Goal: Task Accomplishment & Management: Complete application form

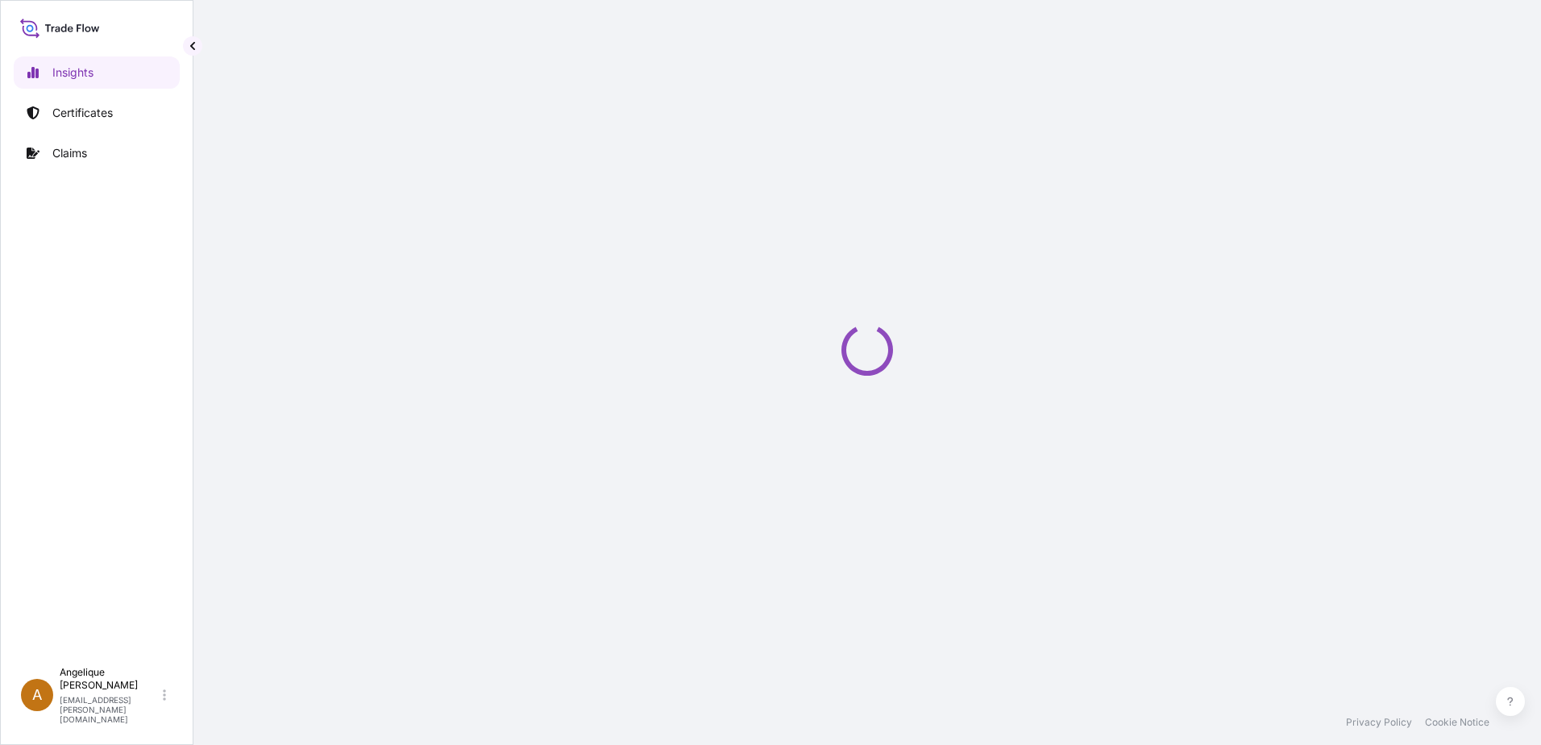
select select "2025"
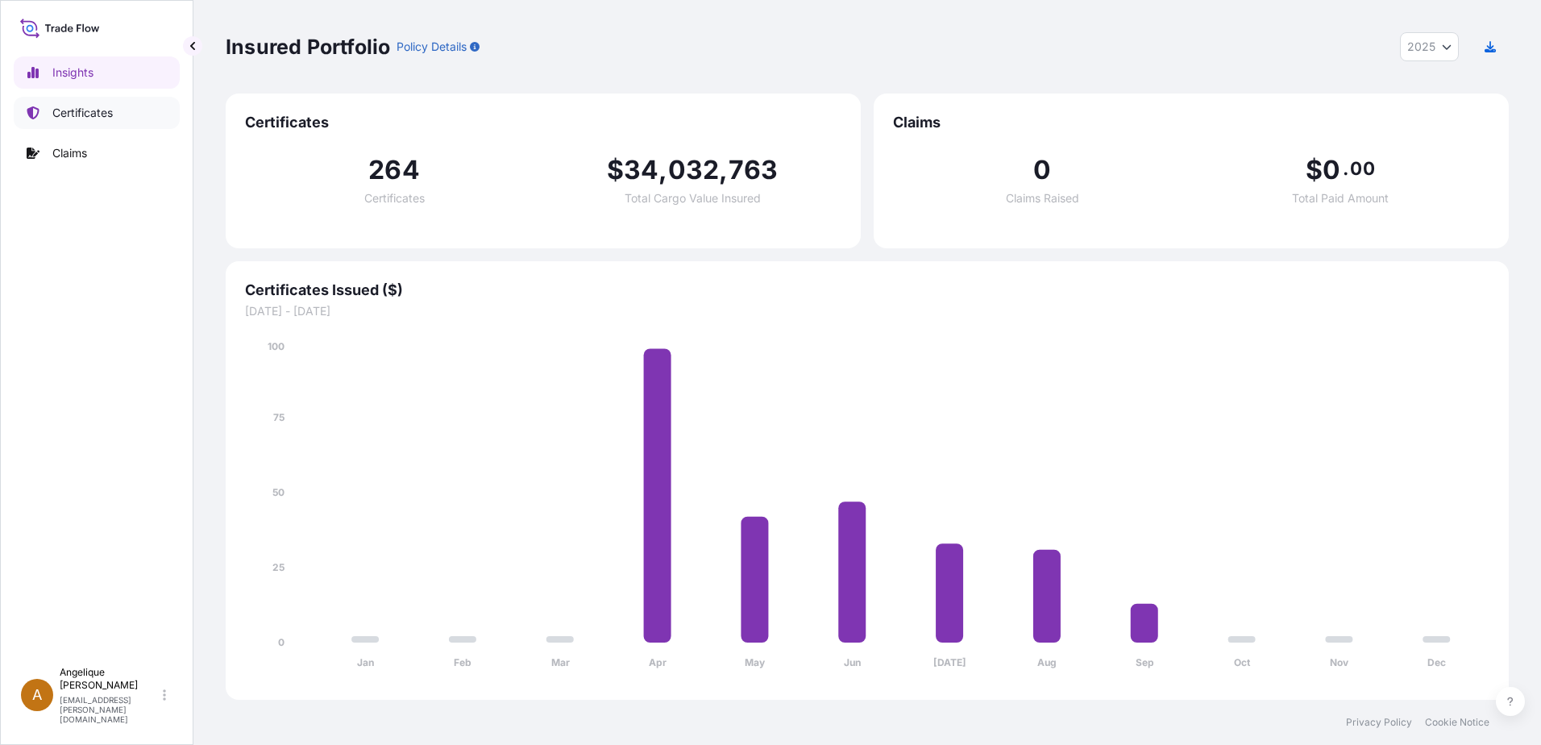
click at [71, 105] on p "Certificates" at bounding box center [82, 113] width 60 height 16
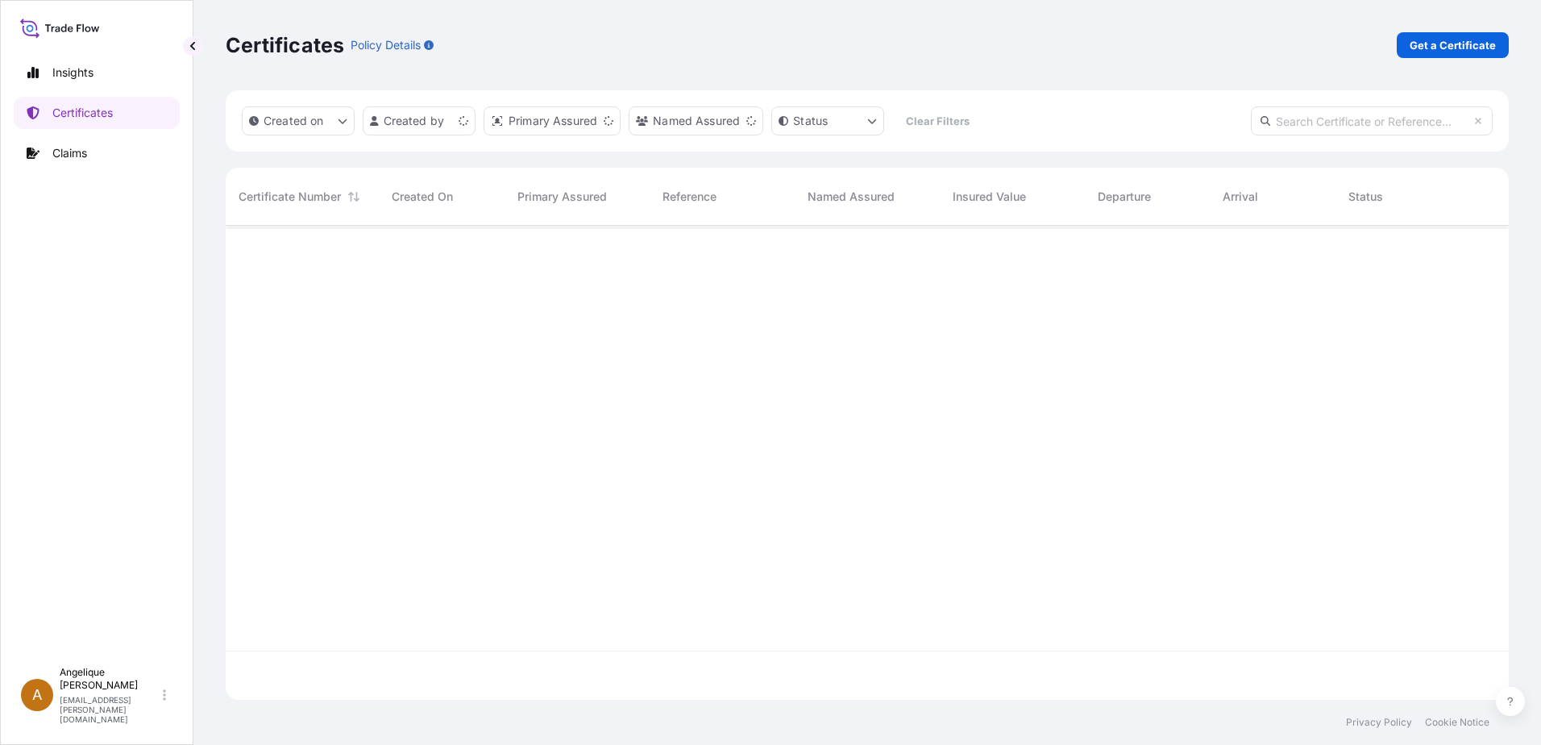
scroll to position [471, 1271]
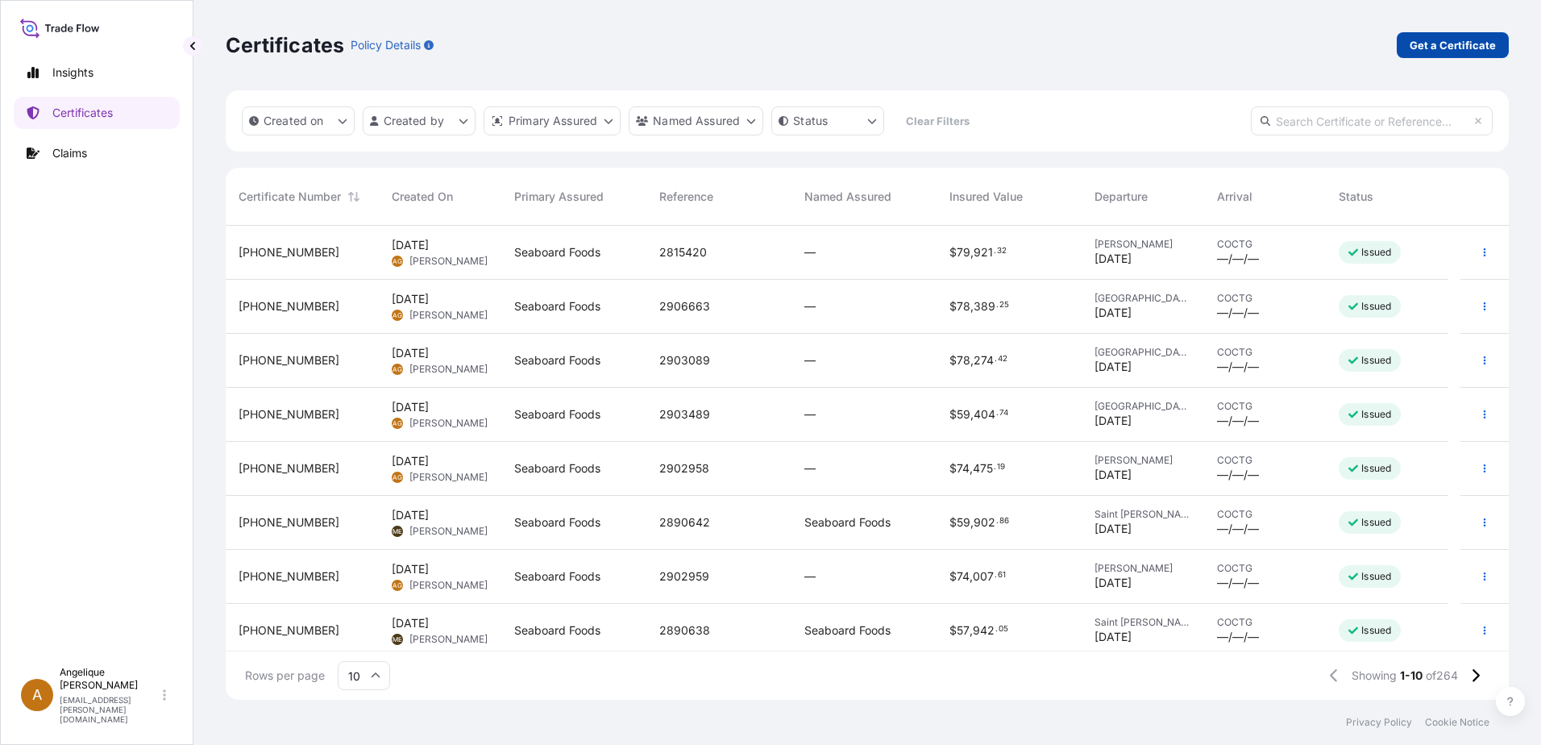
click at [1468, 47] on p "Get a Certificate" at bounding box center [1452, 45] width 86 height 16
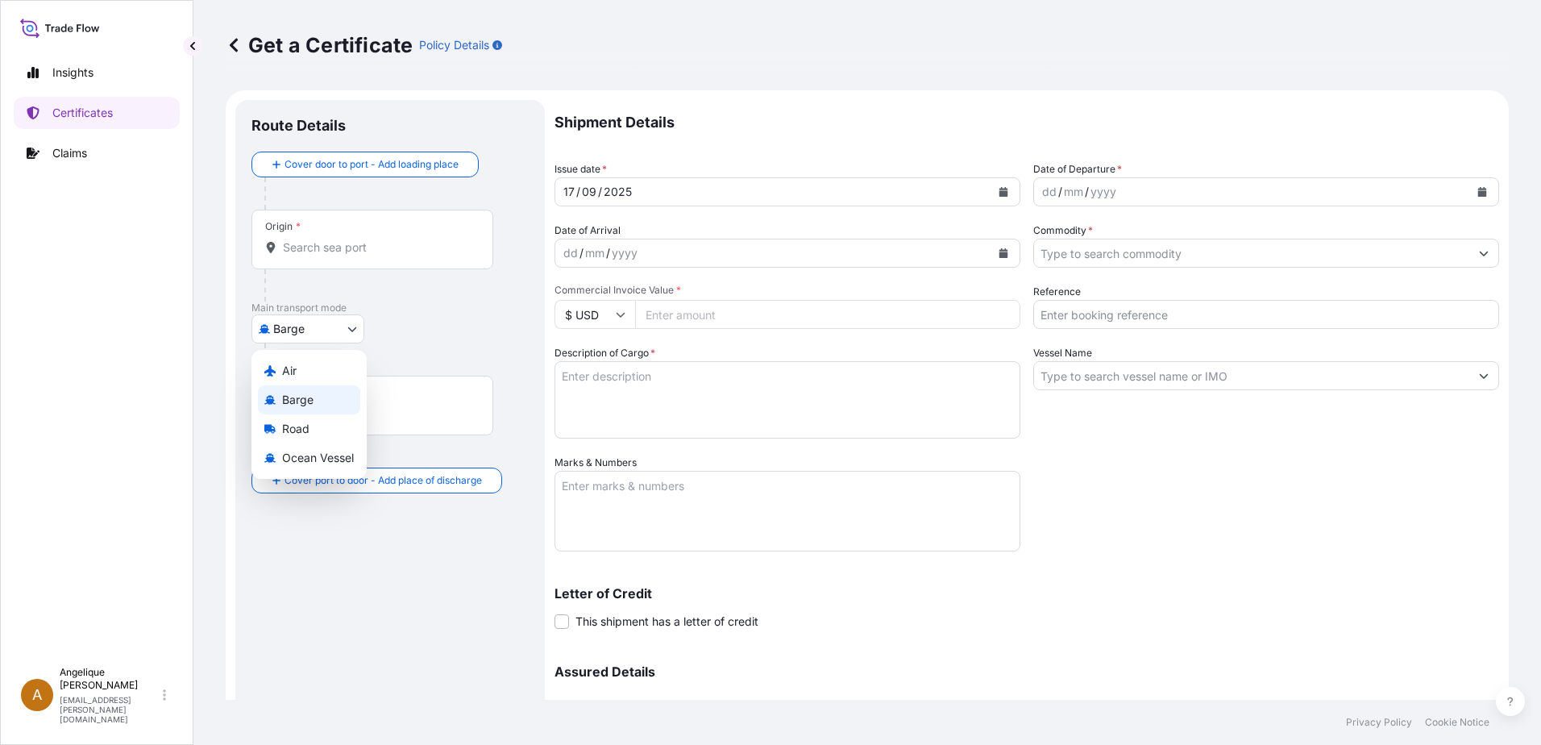
click at [354, 331] on body "Insights Certificates Claims A [PERSON_NAME] [PERSON_NAME][EMAIL_ADDRESS][PERSO…" at bounding box center [770, 372] width 1541 height 745
click at [292, 458] on span "Ocean Vessel" at bounding box center [318, 458] width 72 height 16
select select "Ocean Vessel"
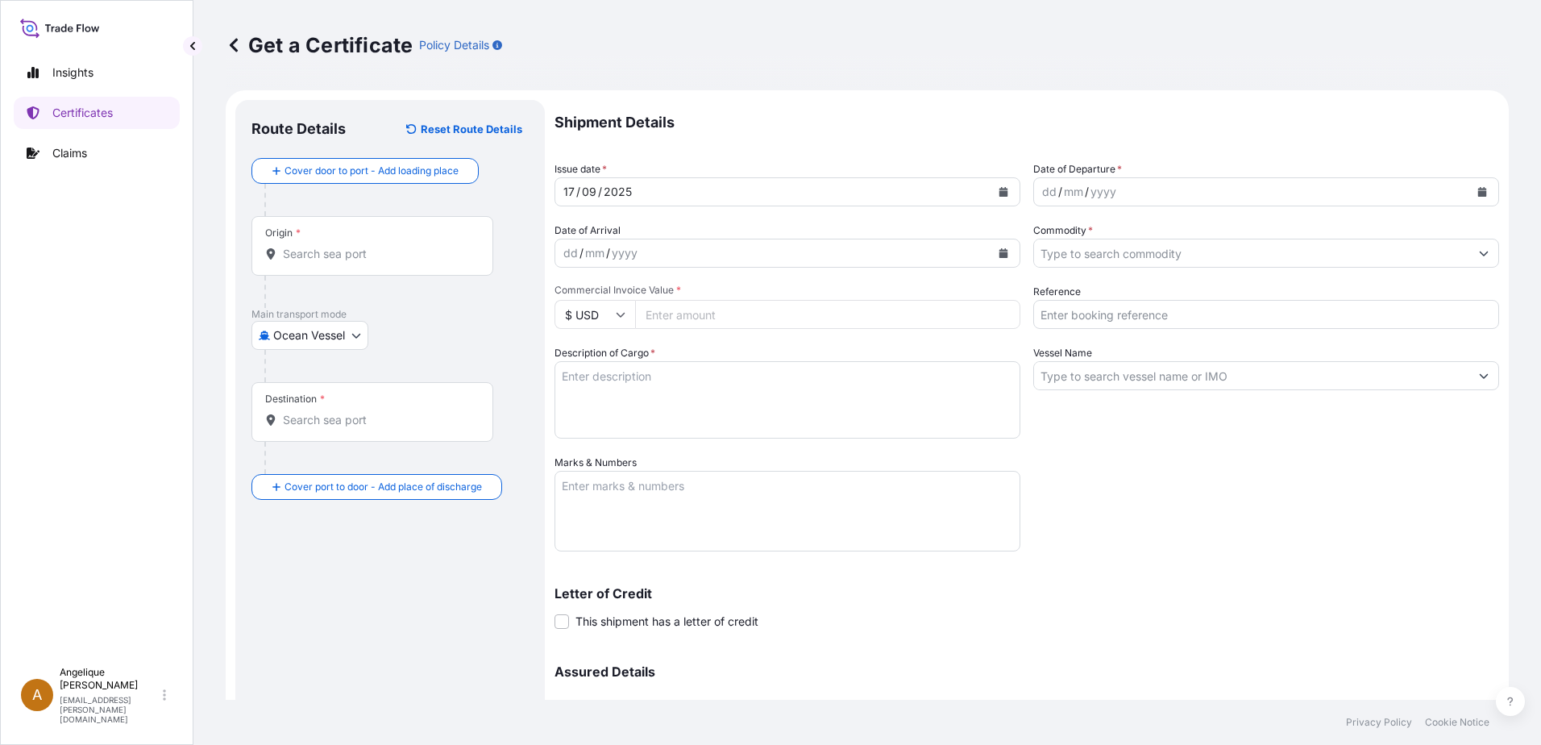
click at [293, 262] on div "Origin *" at bounding box center [372, 246] width 242 height 60
click at [293, 262] on input "Origin *" at bounding box center [378, 254] width 190 height 16
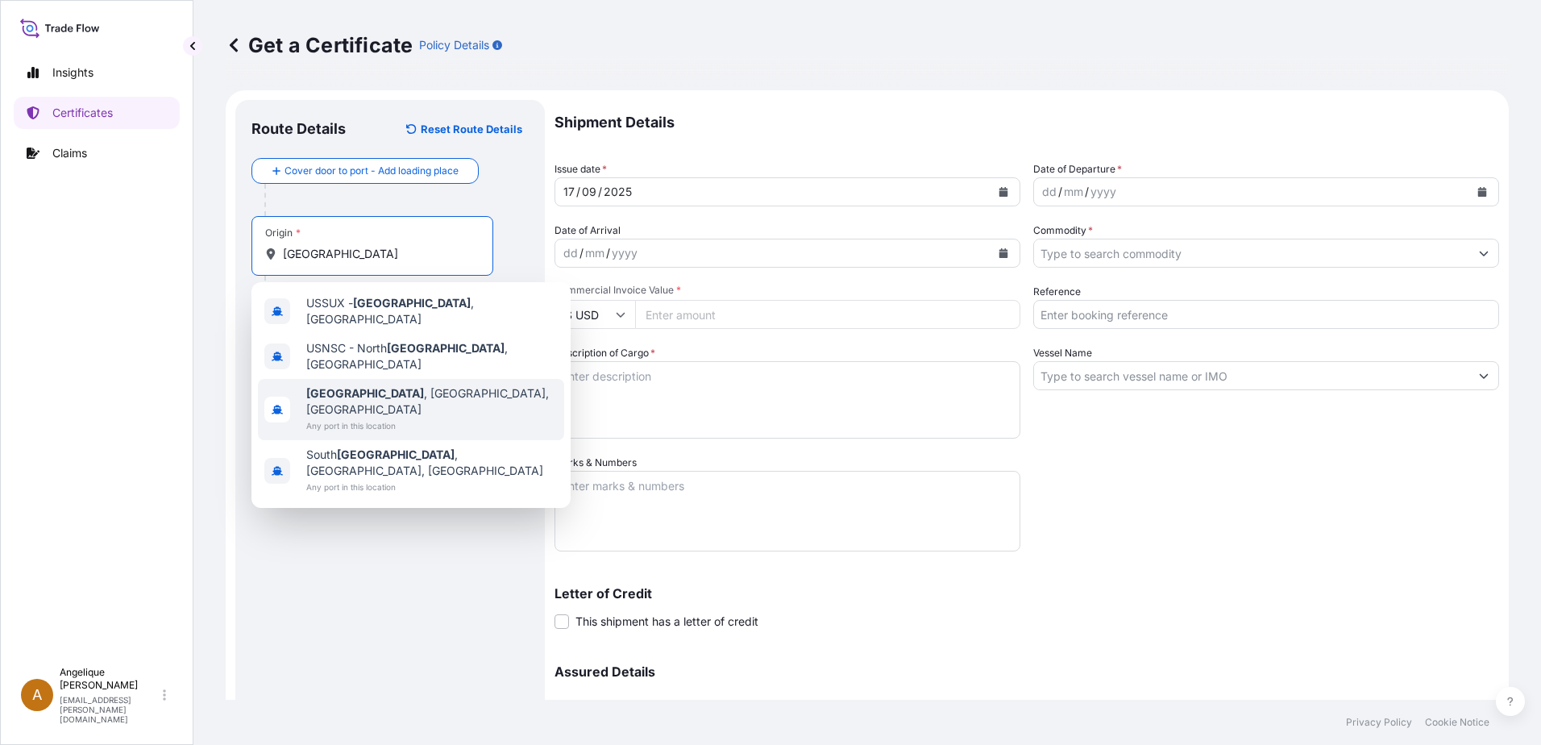
click at [367, 385] on span "[GEOGRAPHIC_DATA] , [GEOGRAPHIC_DATA], [GEOGRAPHIC_DATA]" at bounding box center [431, 401] width 251 height 32
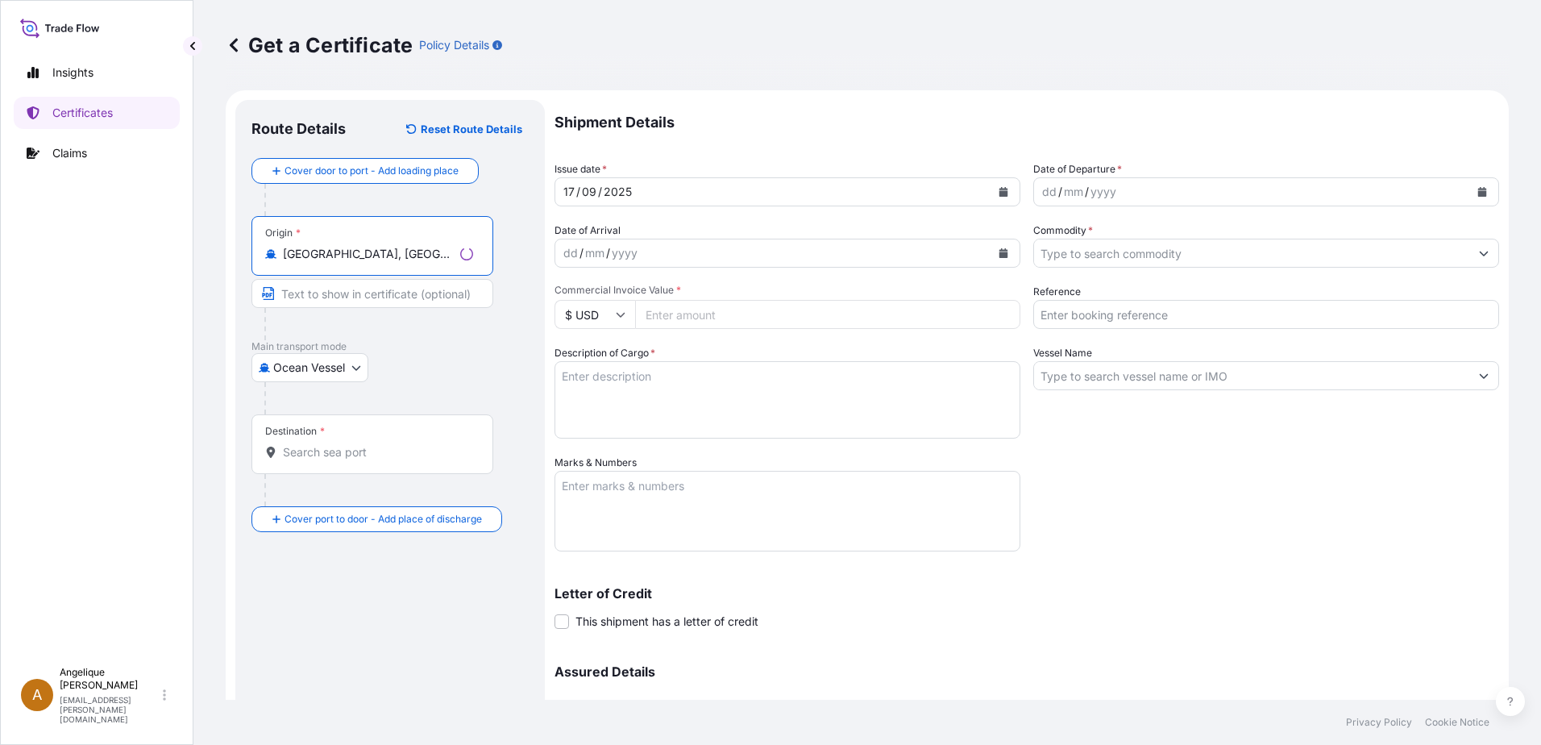
type input "[GEOGRAPHIC_DATA], [GEOGRAPHIC_DATA], [GEOGRAPHIC_DATA]"
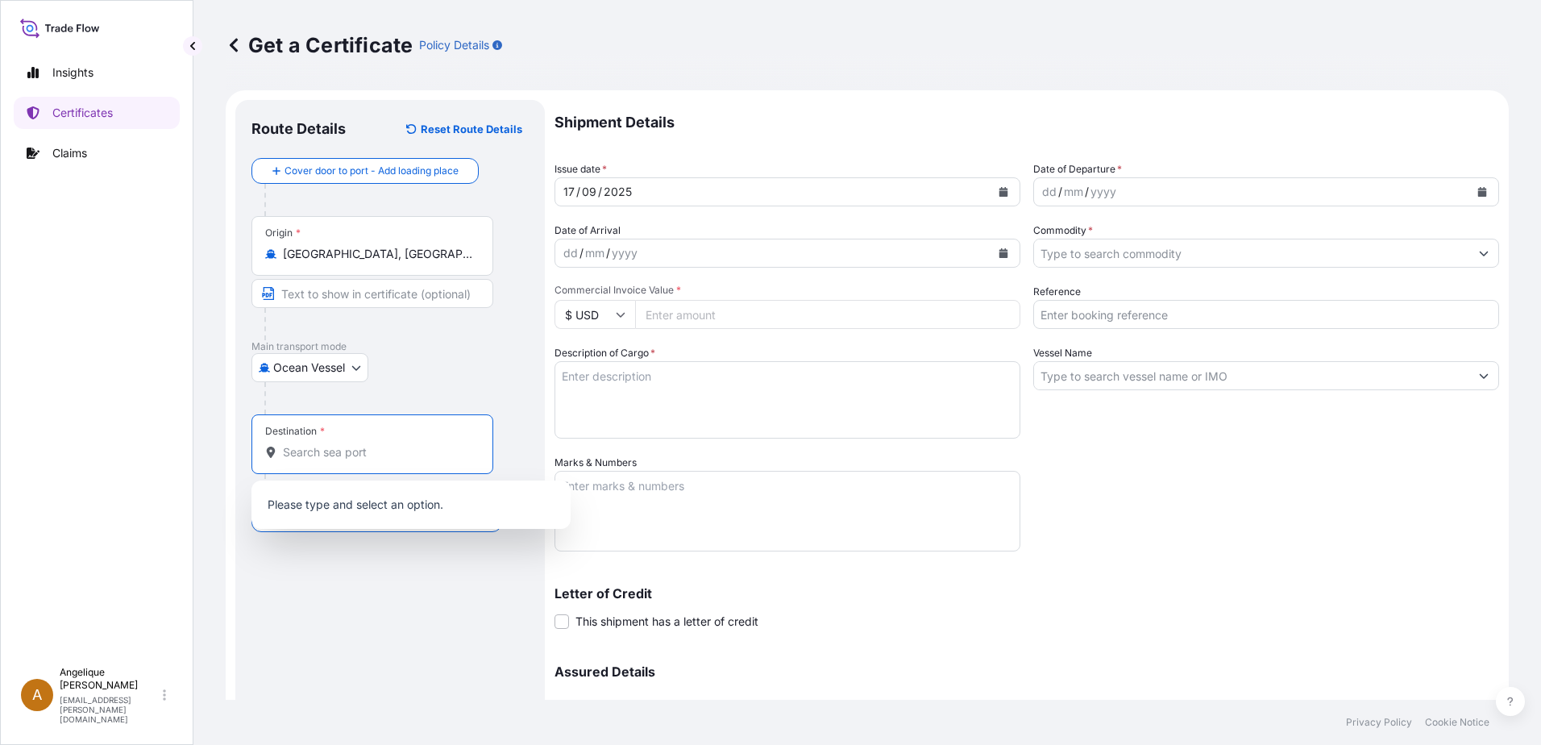
click at [312, 454] on input "Destination *" at bounding box center [378, 452] width 190 height 16
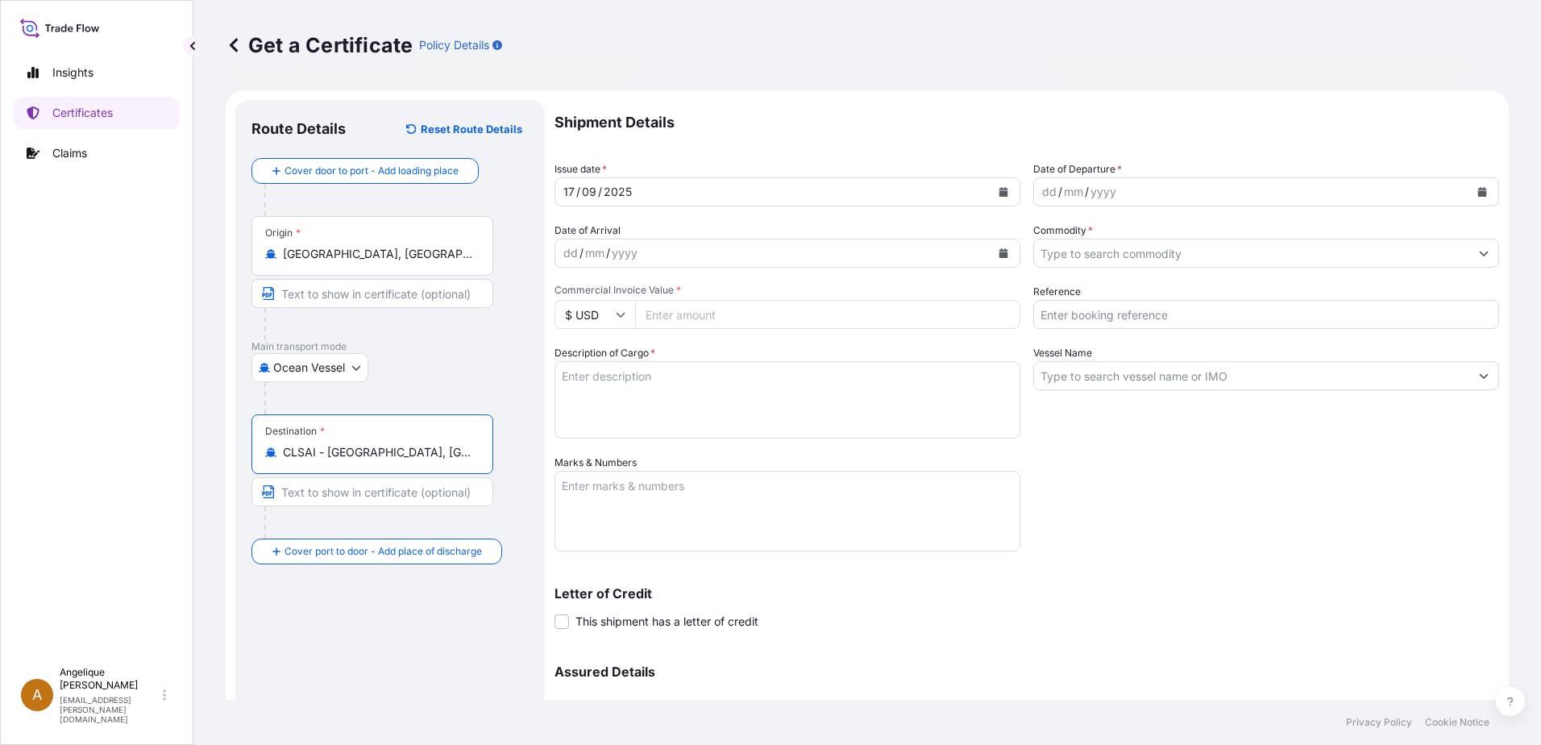
type input "CLSAI - [GEOGRAPHIC_DATA], [GEOGRAPHIC_DATA]"
click at [1477, 187] on icon "Calendar" at bounding box center [1482, 192] width 10 height 10
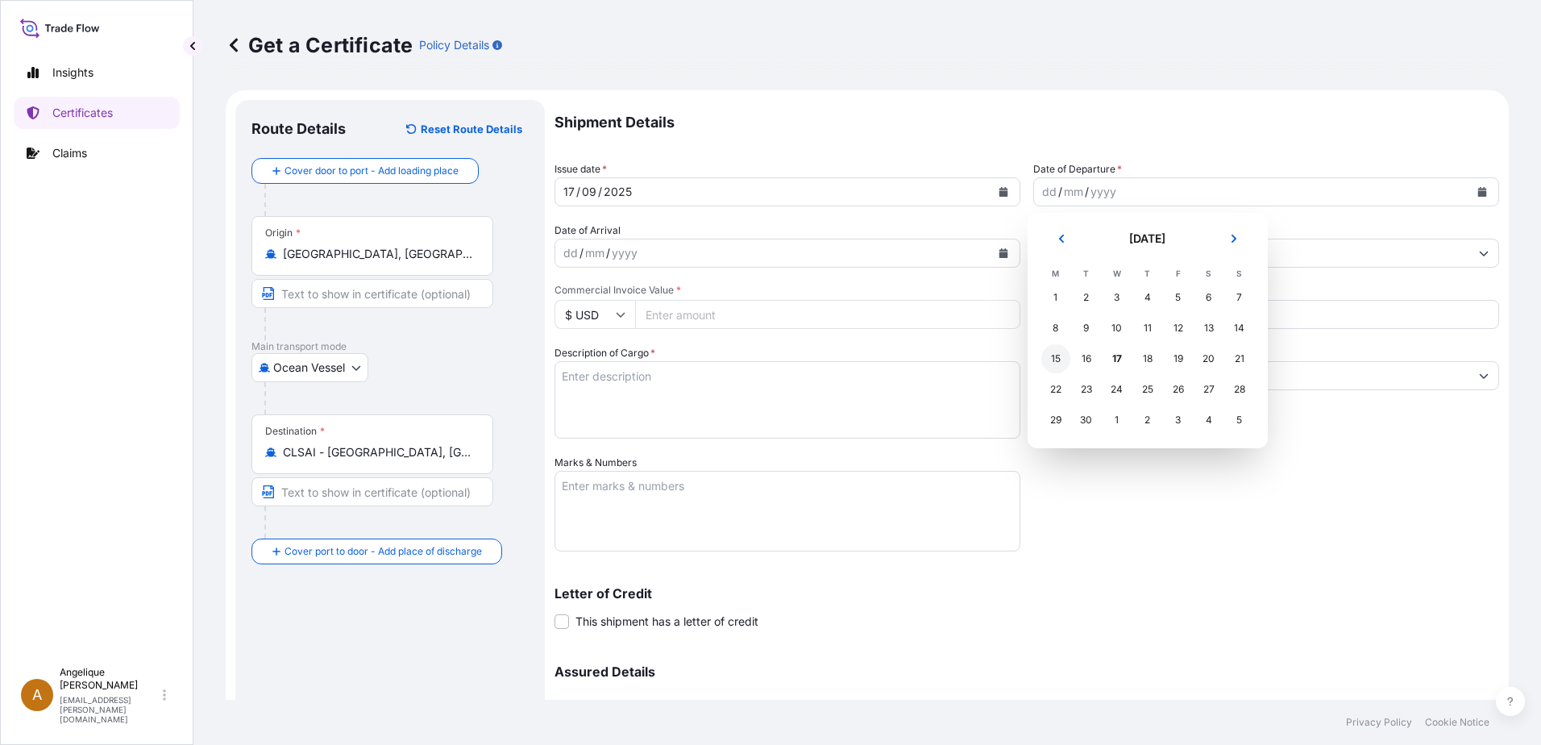
click at [1056, 359] on div "15" at bounding box center [1055, 358] width 29 height 29
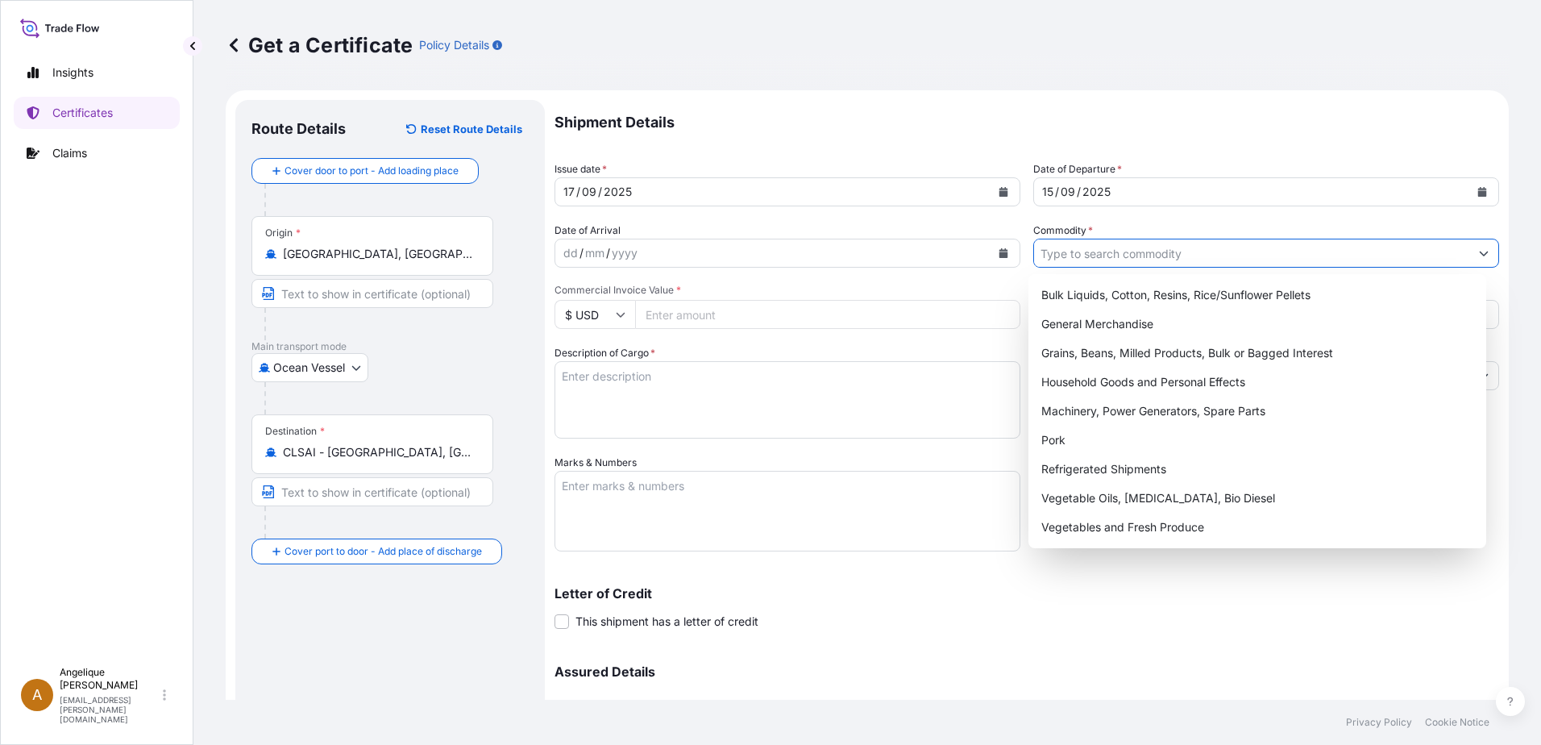
click at [1098, 256] on input "Commodity *" at bounding box center [1251, 253] width 435 height 29
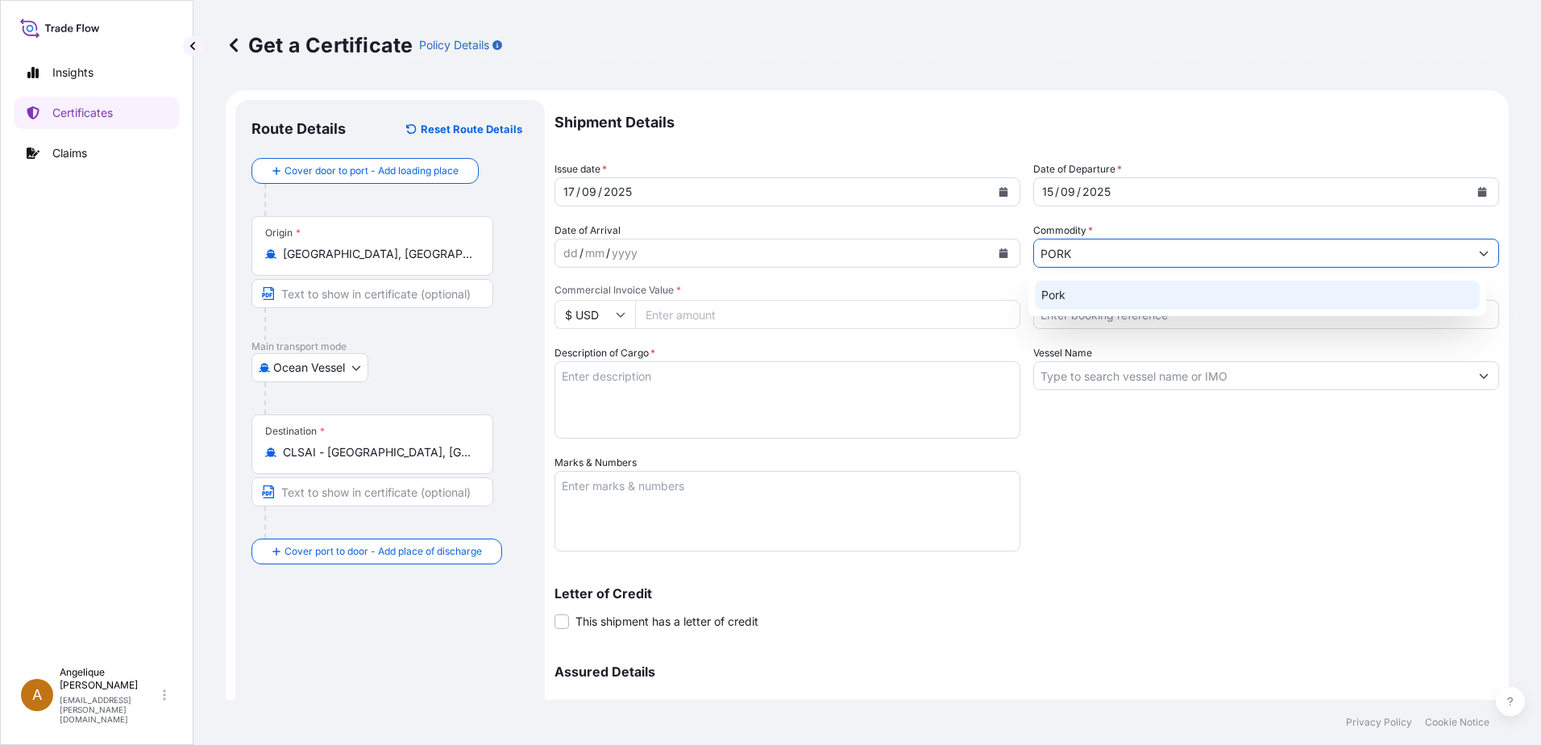
click at [1059, 300] on div "Pork" at bounding box center [1258, 294] width 446 height 29
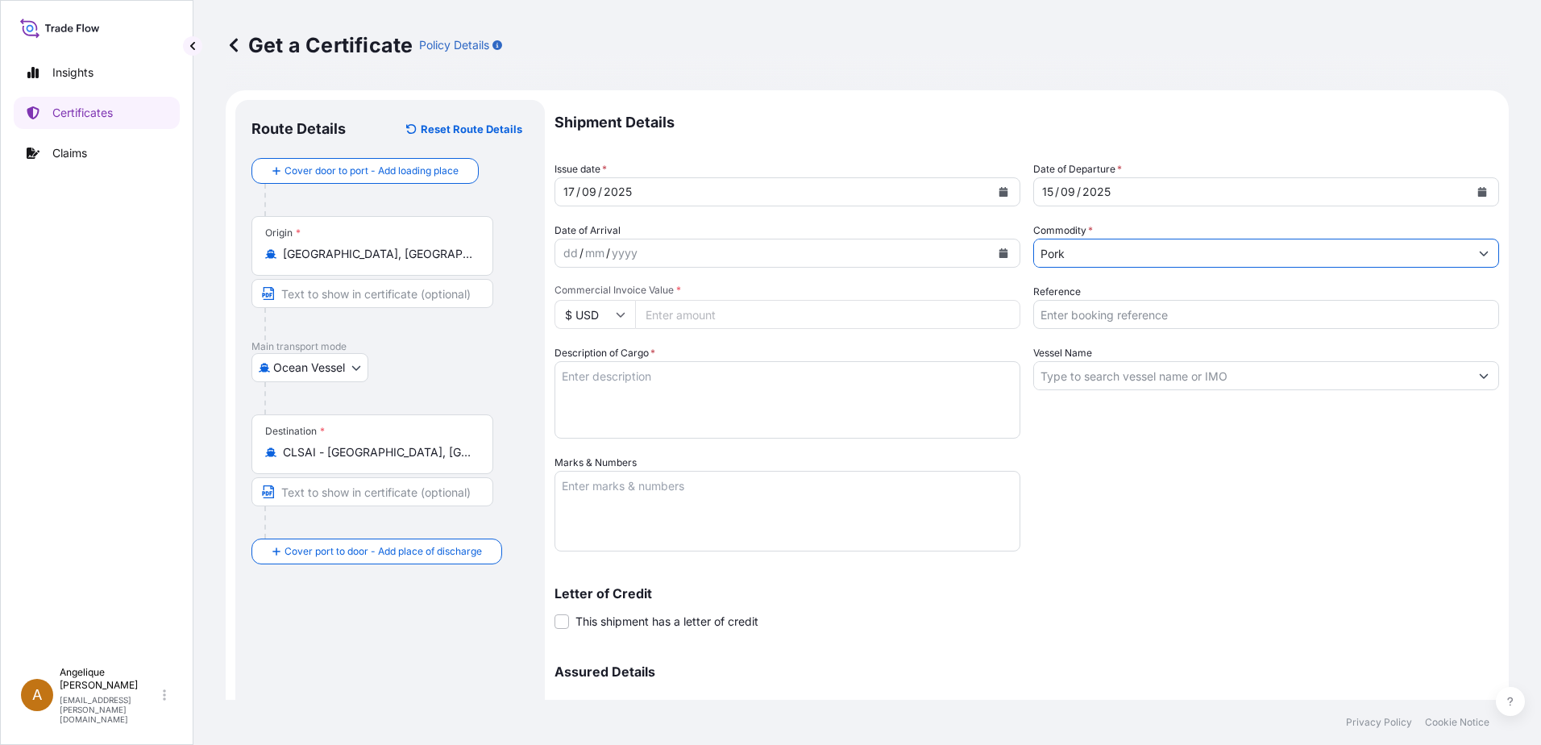
type input "Pork"
click at [666, 317] on input "Commercial Invoice Value *" at bounding box center [827, 314] width 385 height 29
type input "80505.14"
type input "219467/2916046"
click at [743, 377] on textarea "FROZEN PORK BONELESS LOINS TRAP ON *ALL NATURAL" at bounding box center [787, 399] width 466 height 77
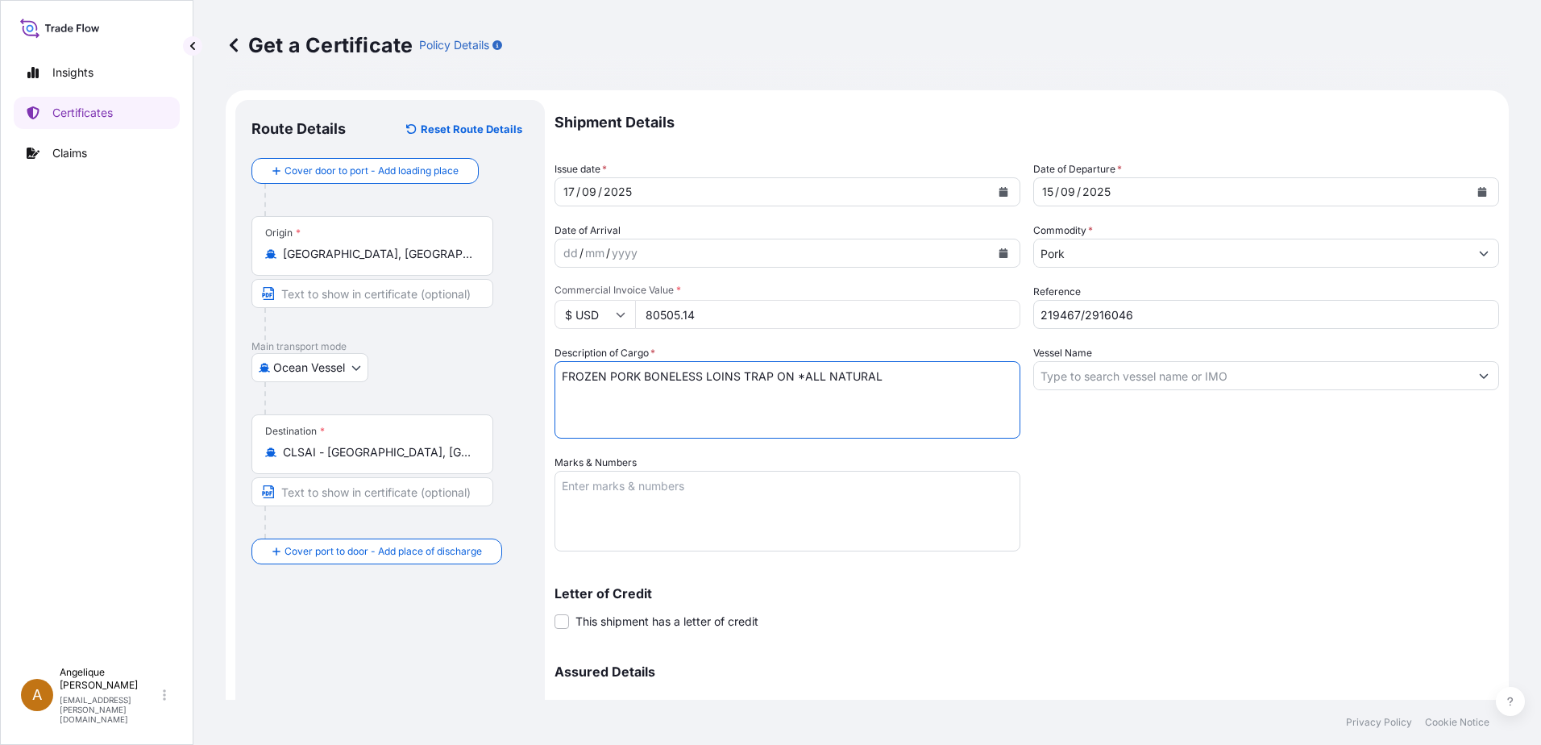
click at [731, 377] on textarea "FROZEN PORK BONELESS LOINS TRAP ON *ALL NATURAL" at bounding box center [787, 399] width 466 height 77
click at [748, 376] on textarea "FROZEN PORK BONELESS LOIN S TRAP ON *ALL NATURAL" at bounding box center [787, 399] width 466 height 77
click at [897, 377] on textarea "FROZEN PORK BONELESS LOIN STRAP ON *ALL NATURAL" at bounding box center [787, 399] width 466 height 77
type textarea "FROZEN PORK BONELESS LOIN STRAP ON *ALL NATURAL LOMO DE CERDO SIN HUESO CONGELA…"
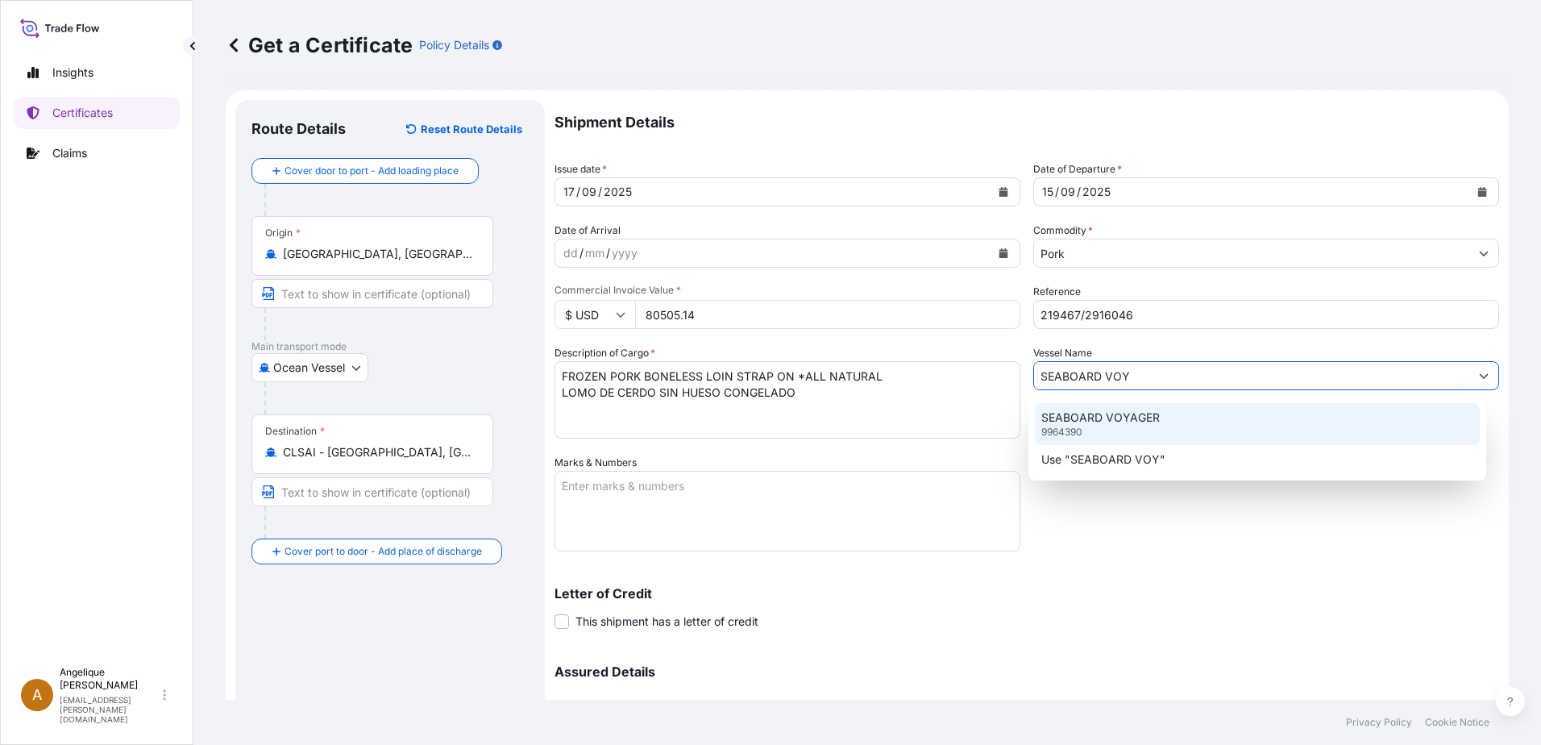
click at [1064, 413] on p "SEABOARD VOYAGER" at bounding box center [1100, 417] width 118 height 16
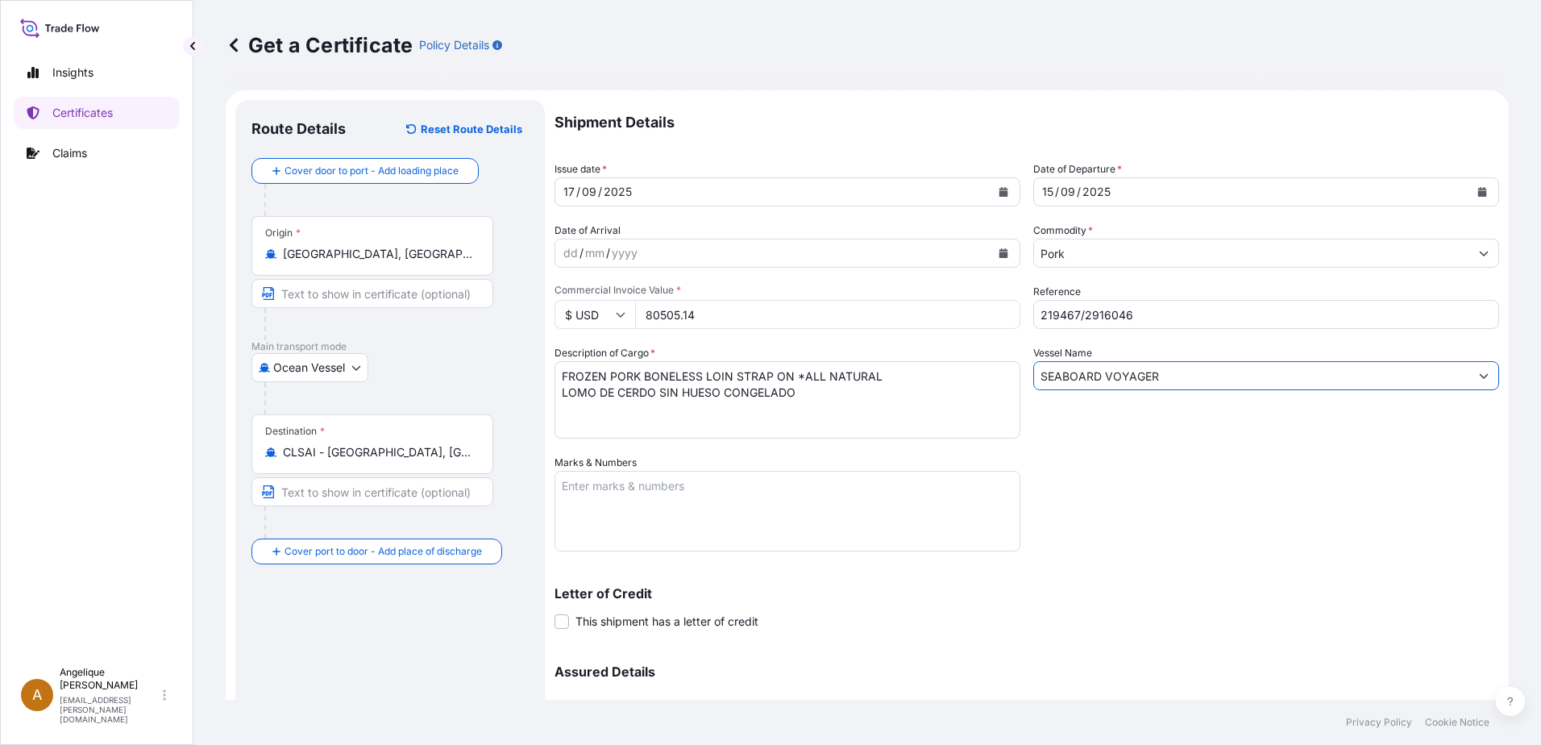
type input "SEABOARD VOYAGER"
click at [597, 496] on textarea "Marks & Numbers" at bounding box center [787, 511] width 466 height 81
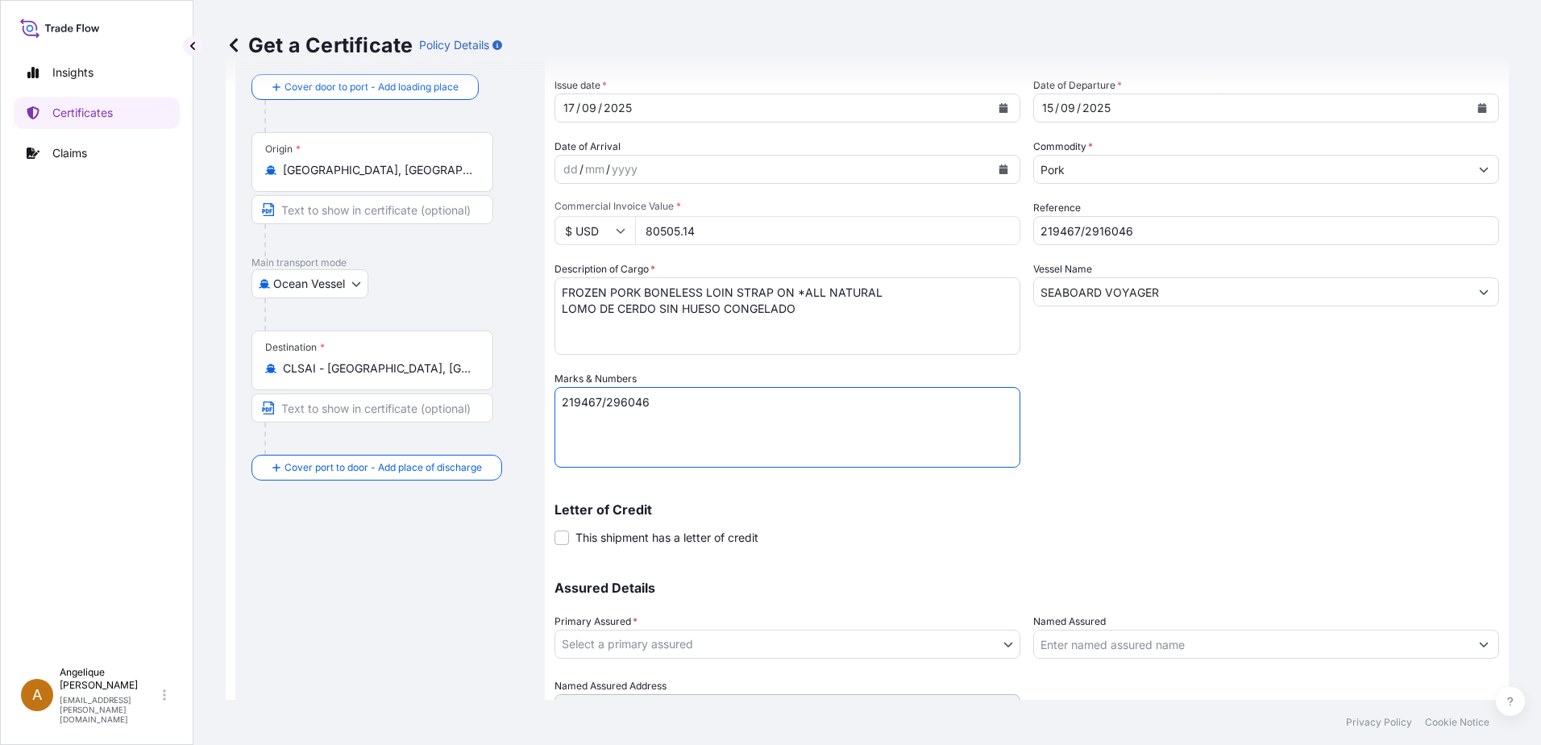
scroll to position [162, 0]
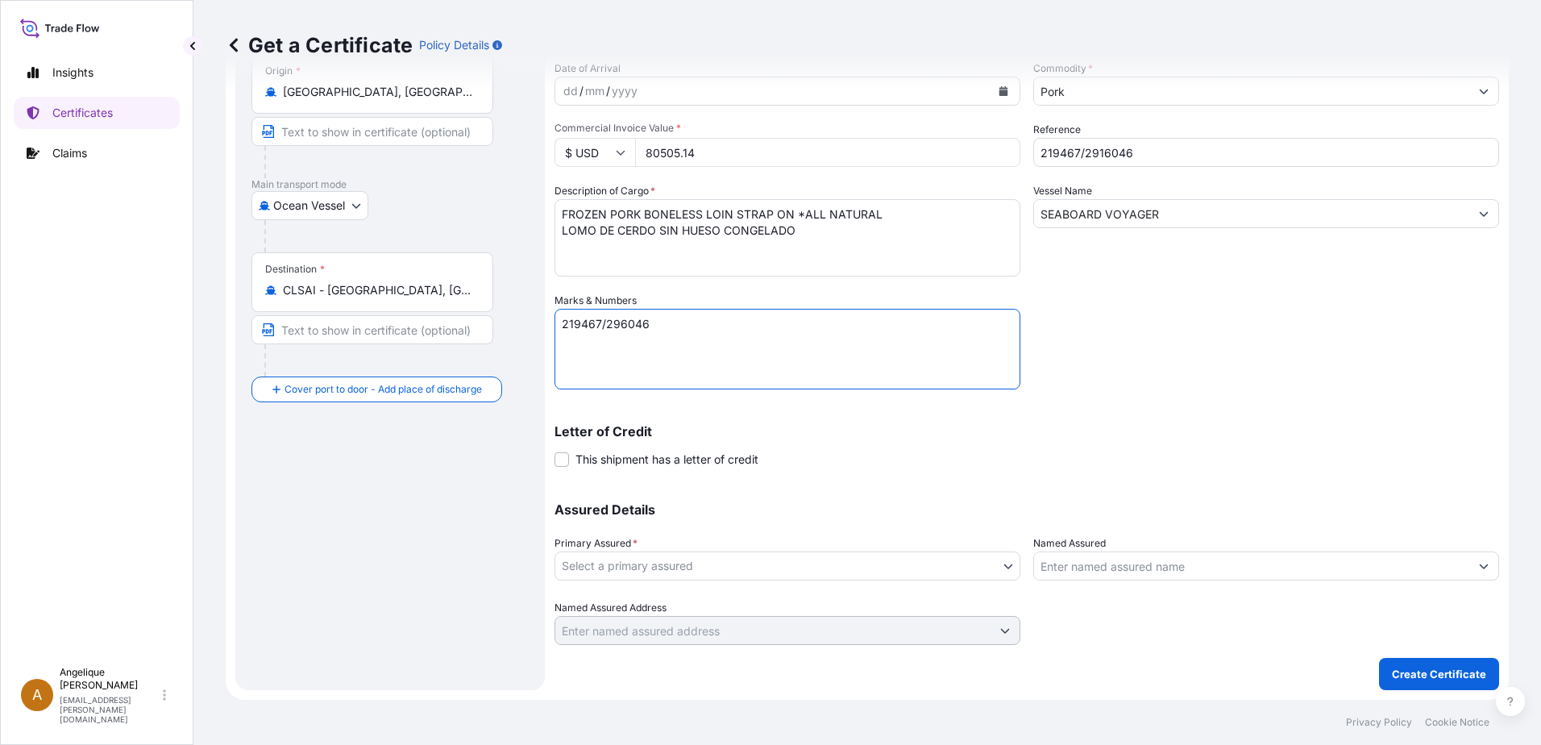
type textarea "219467/296046"
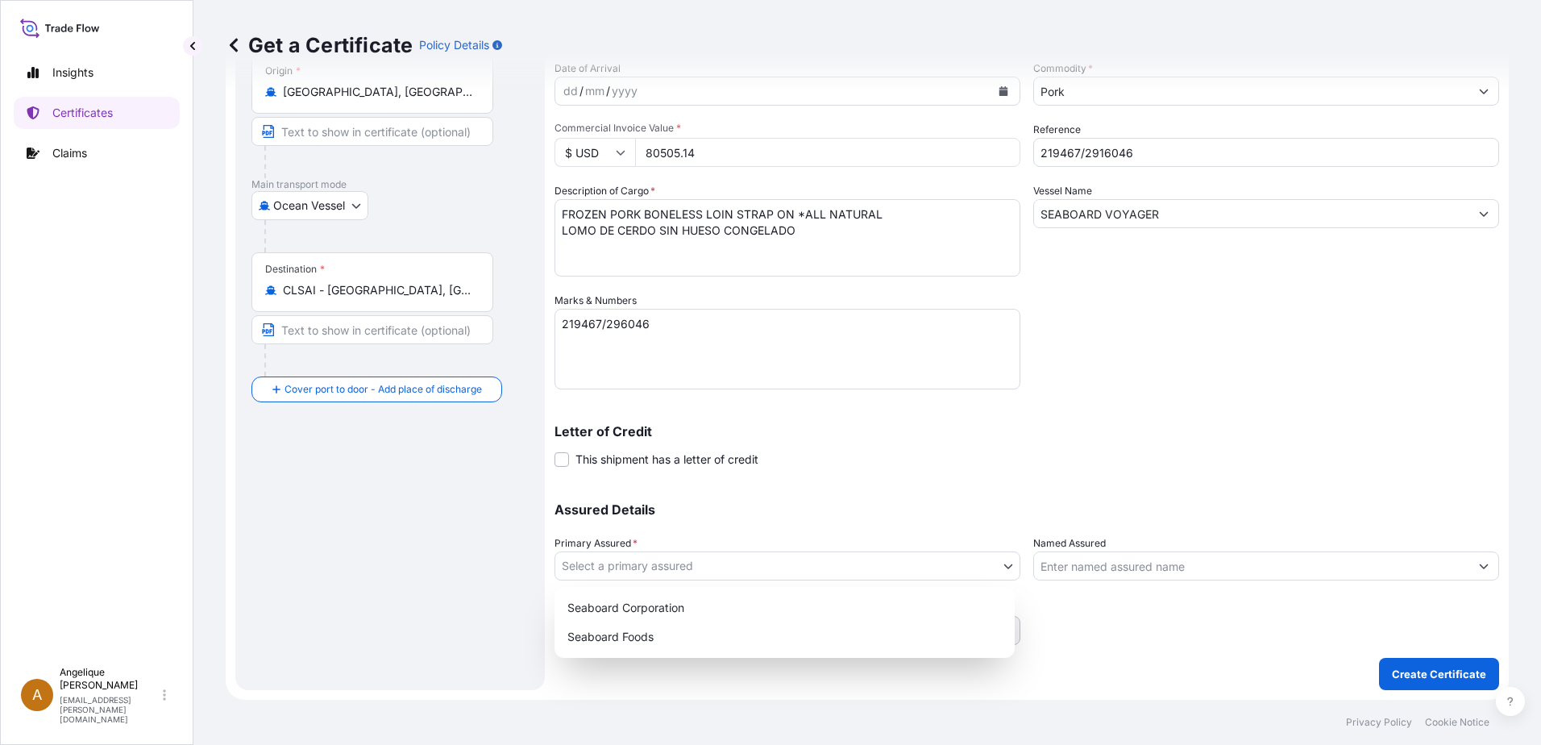
click at [705, 563] on body "Insights Certificates Claims A [PERSON_NAME] [PERSON_NAME][EMAIL_ADDRESS][PERSO…" at bounding box center [770, 372] width 1541 height 745
click at [674, 630] on div "Seaboard Foods" at bounding box center [784, 636] width 447 height 29
select select "31638"
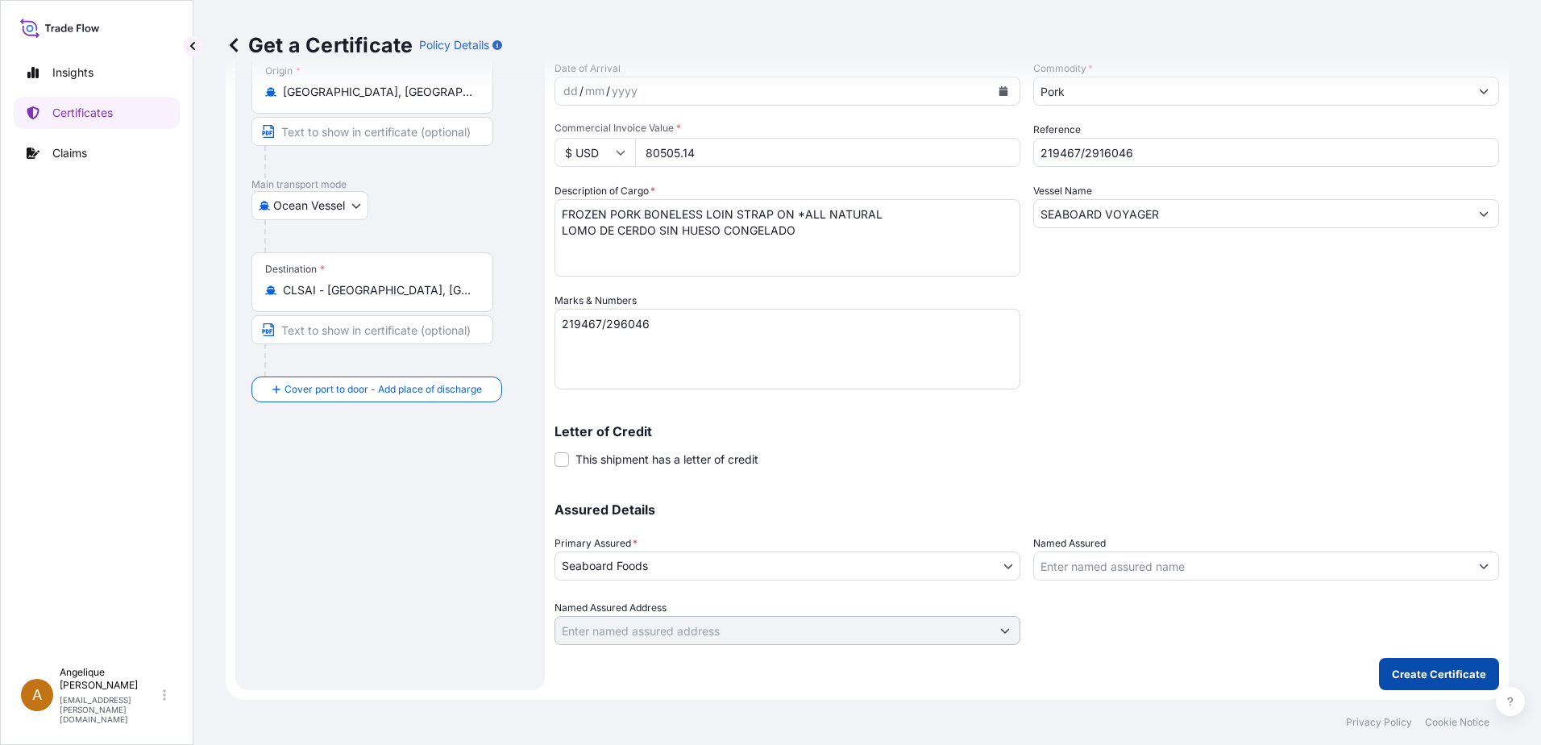
click at [1396, 672] on p "Create Certificate" at bounding box center [1439, 674] width 94 height 16
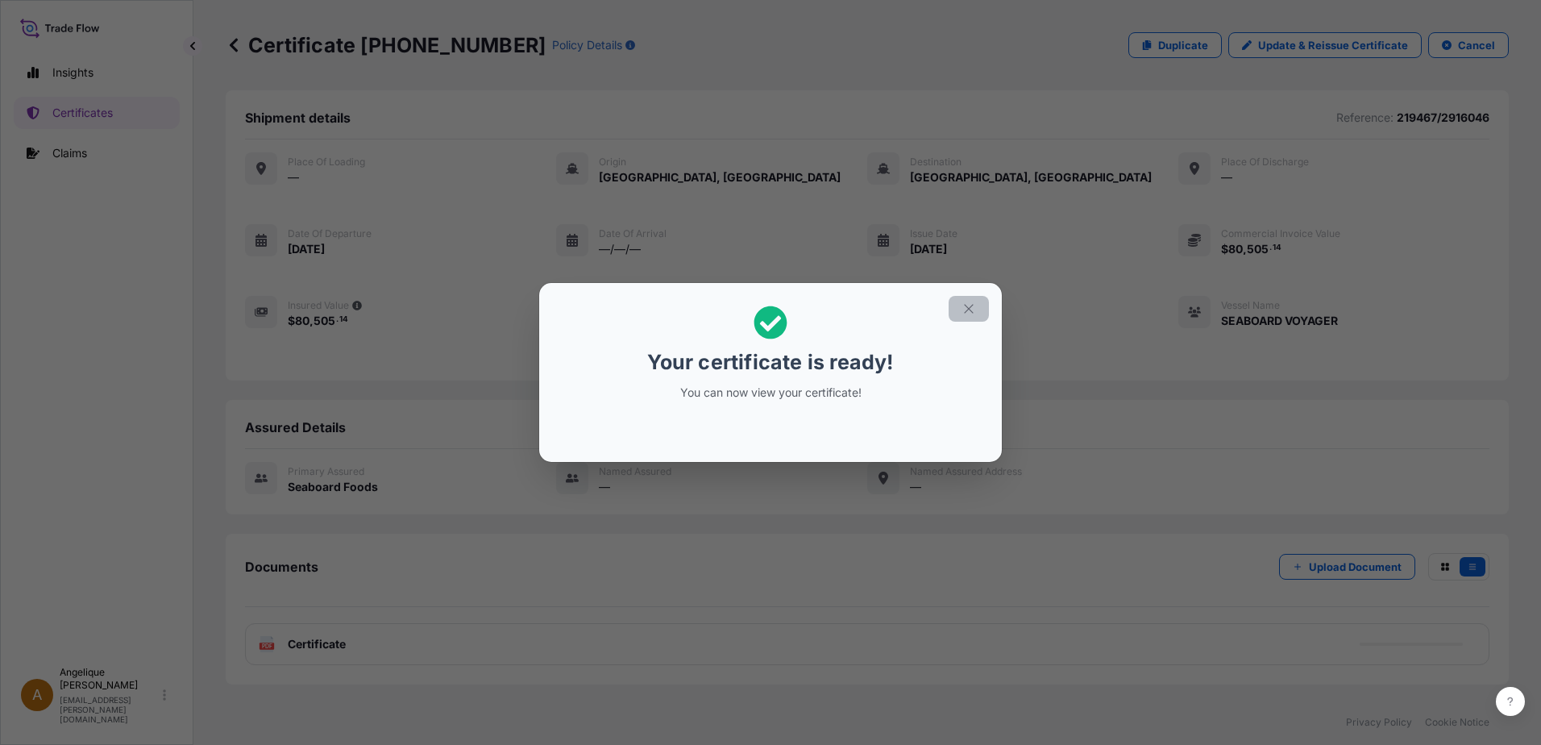
click at [973, 307] on icon "button" at bounding box center [968, 308] width 15 height 15
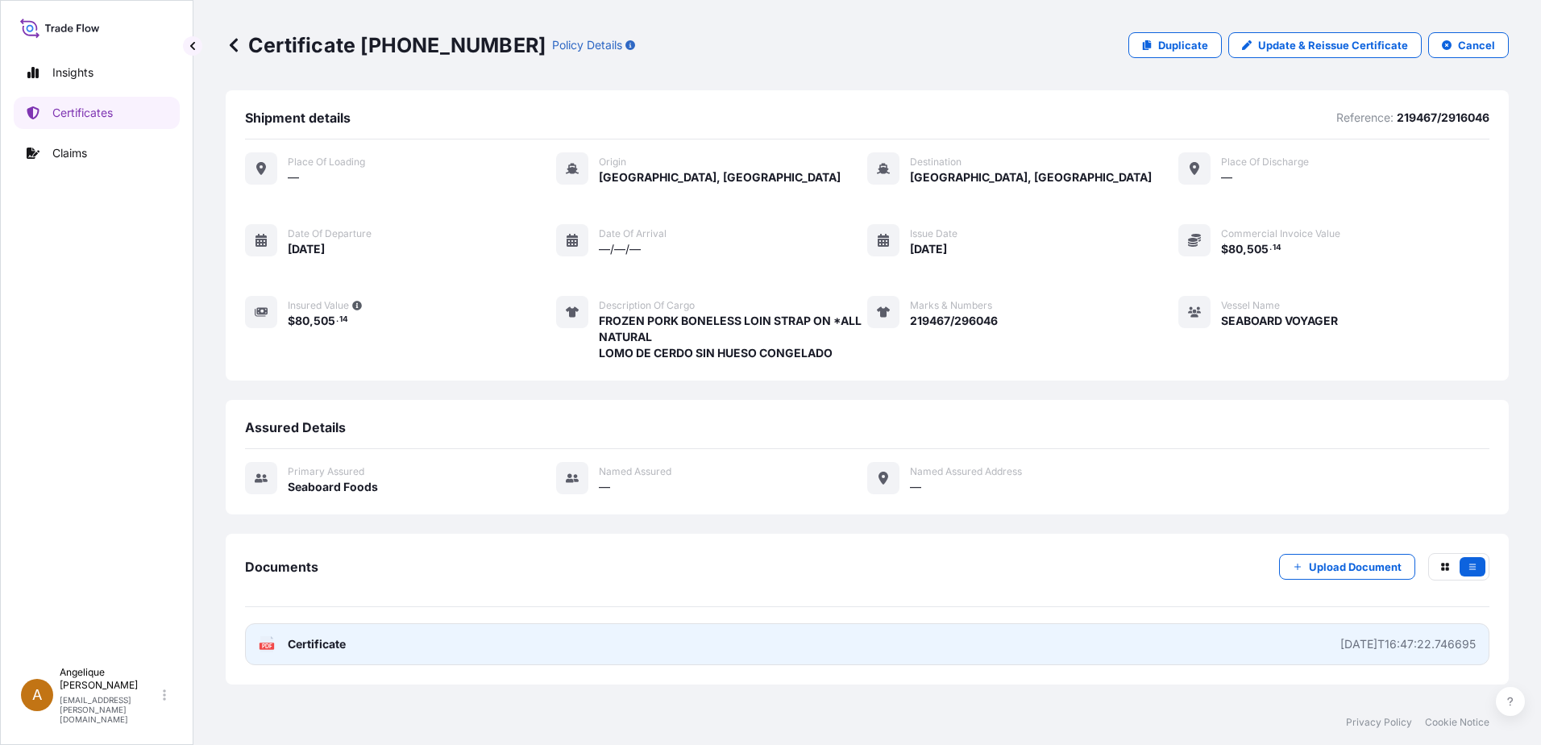
click at [820, 640] on link "PDF Certificate [DATE]T16:47:22.746695" at bounding box center [867, 644] width 1244 height 42
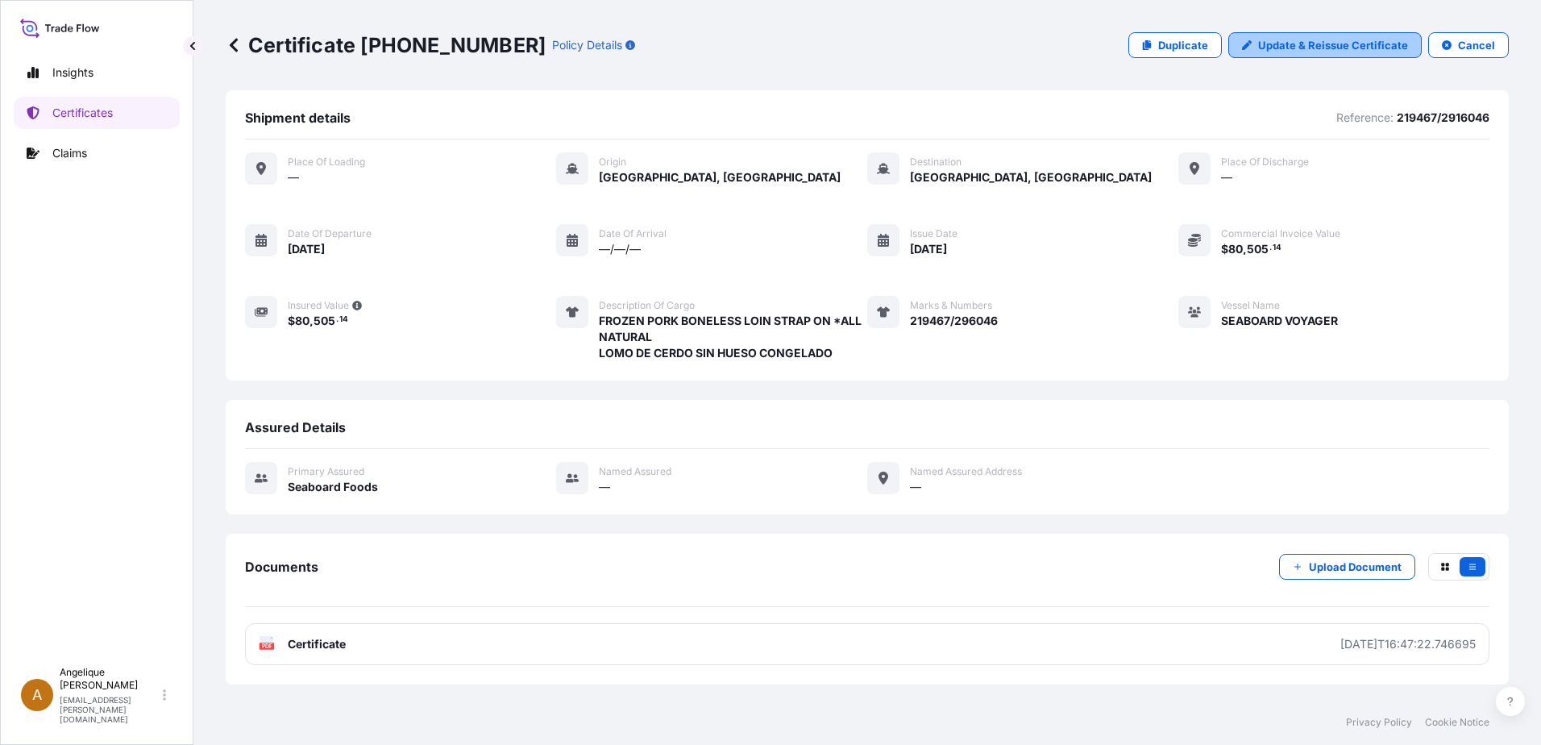
click at [1322, 45] on p "Update & Reissue Certificate" at bounding box center [1333, 45] width 150 height 16
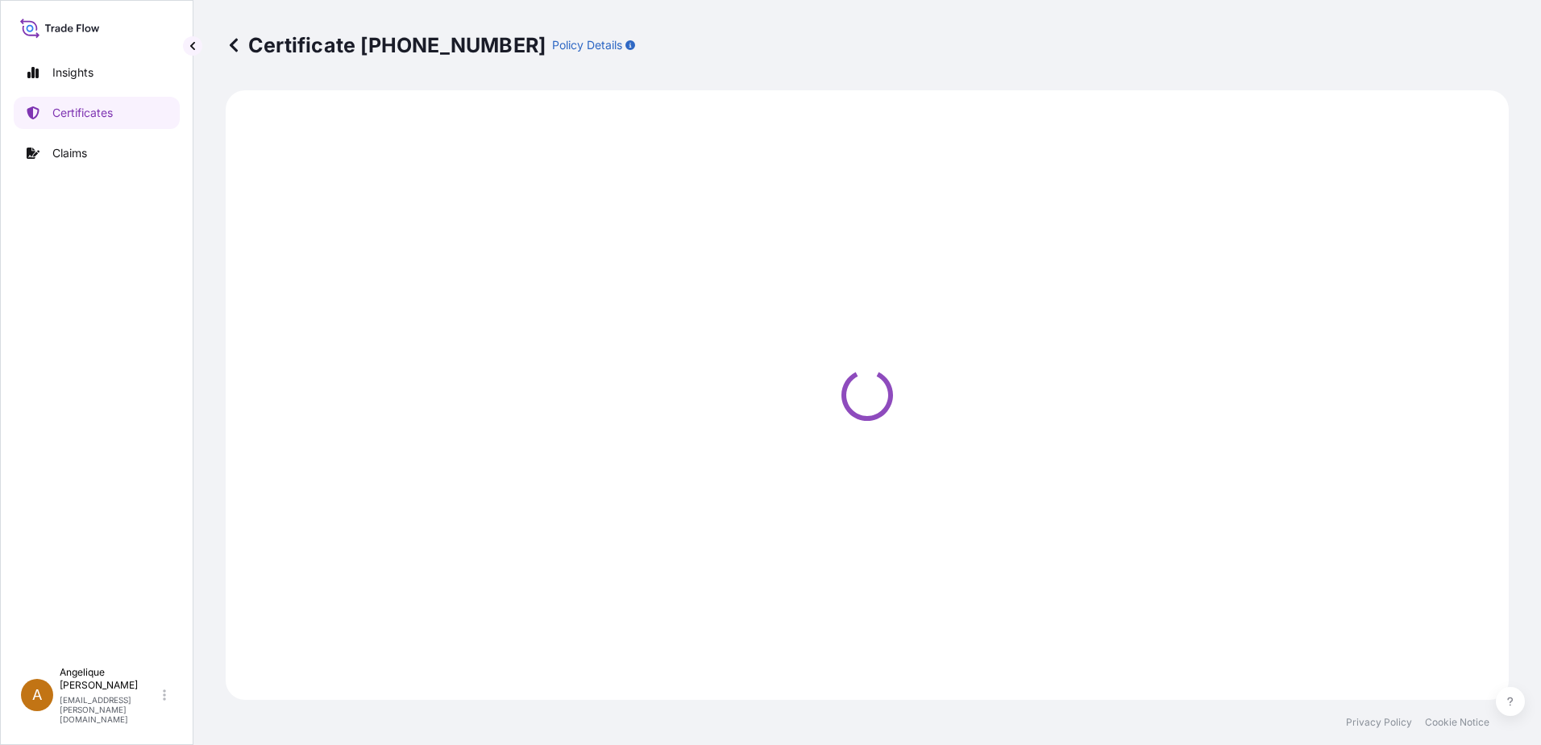
select select "Ocean Vessel"
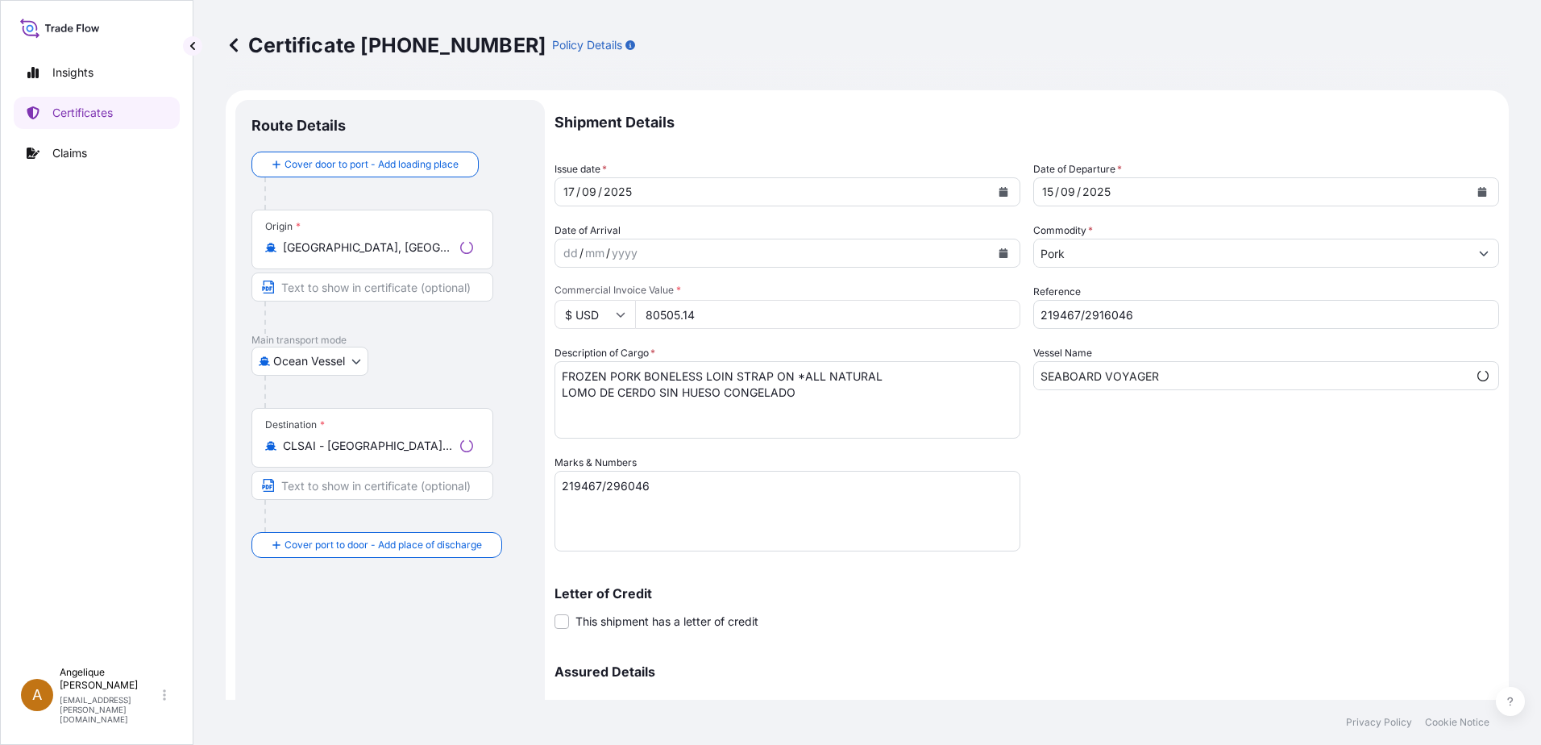
select select "31638"
click at [620, 489] on textarea "219467/296046" at bounding box center [787, 511] width 466 height 81
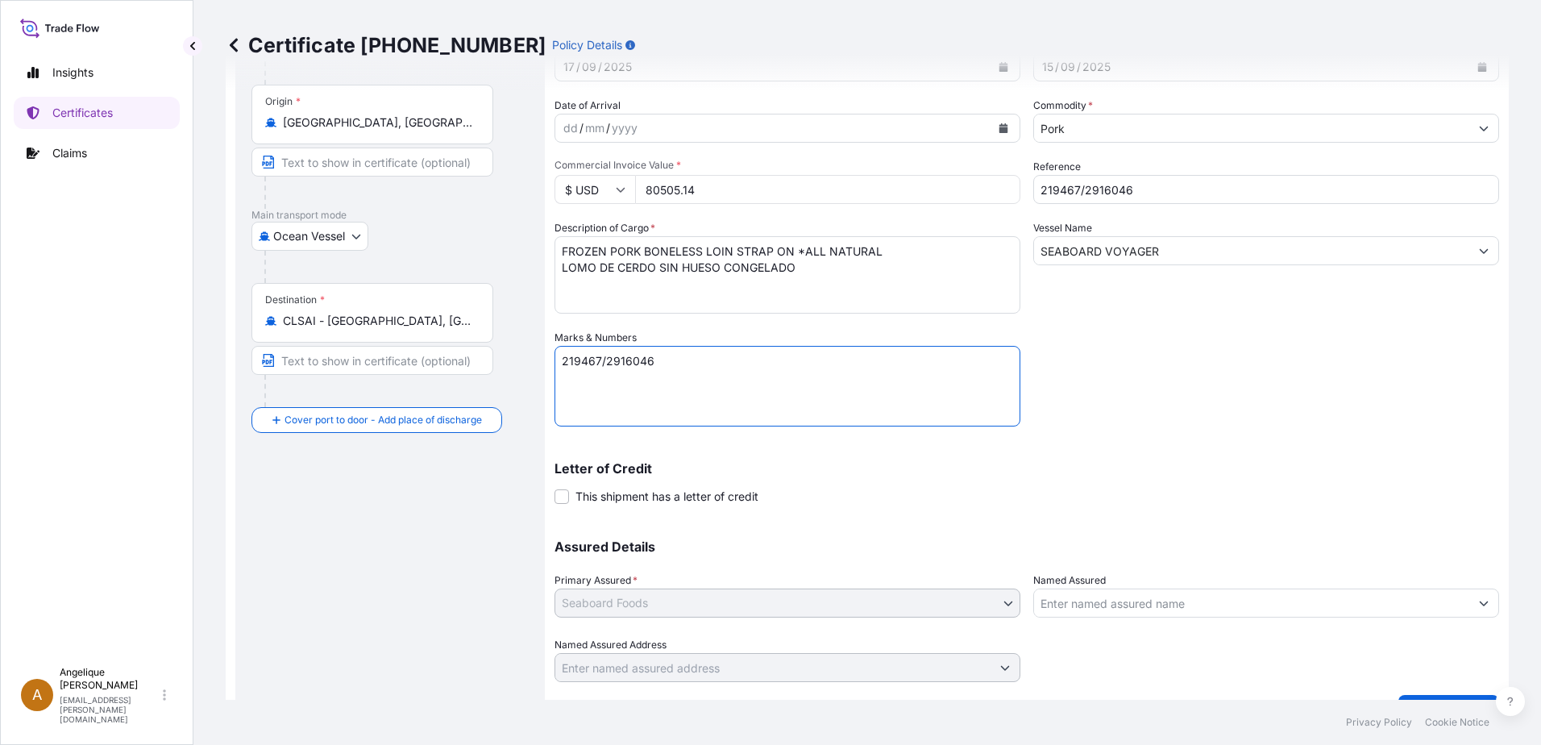
scroll to position [162, 0]
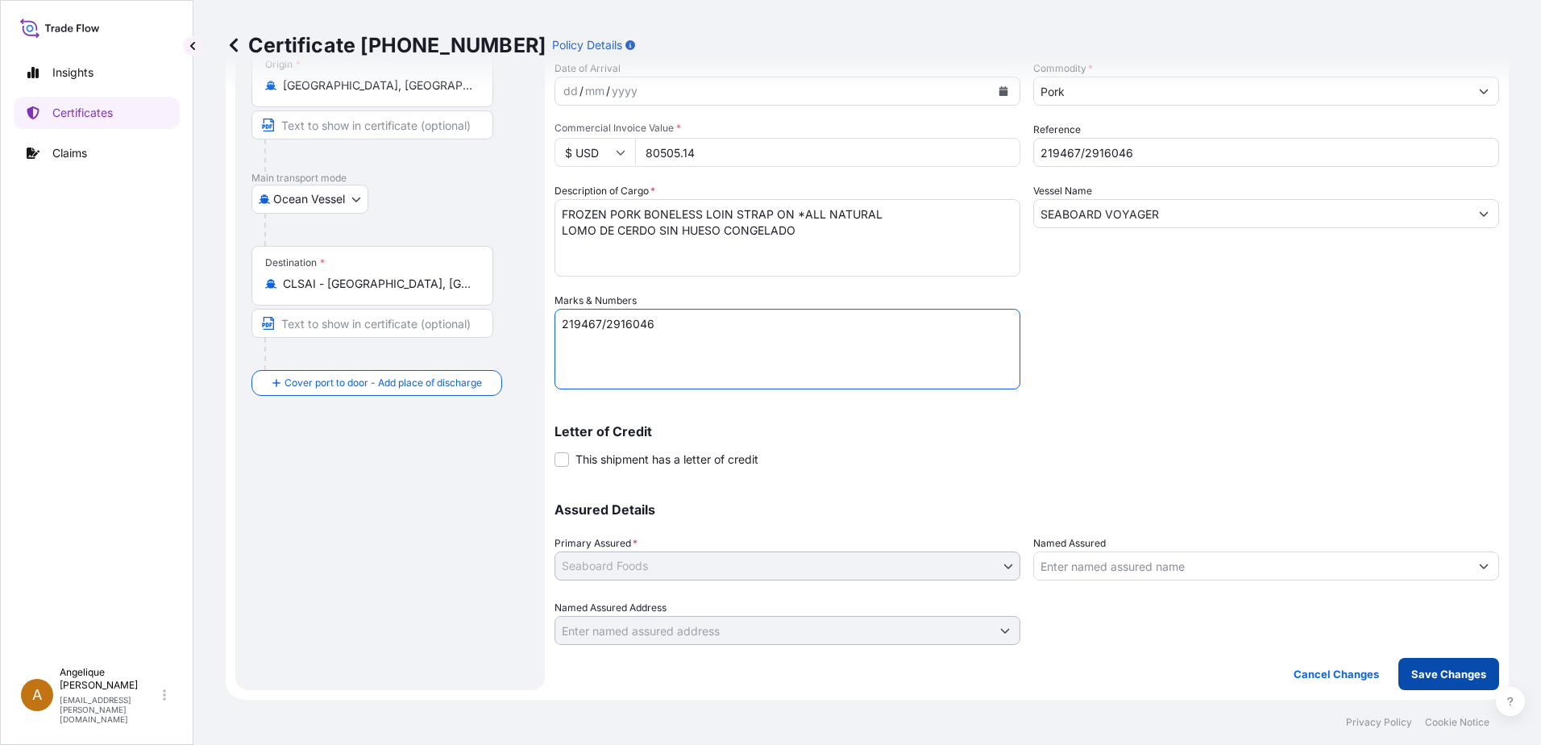
type textarea "219467/2916046"
click at [1450, 681] on p "Save Changes" at bounding box center [1448, 674] width 75 height 16
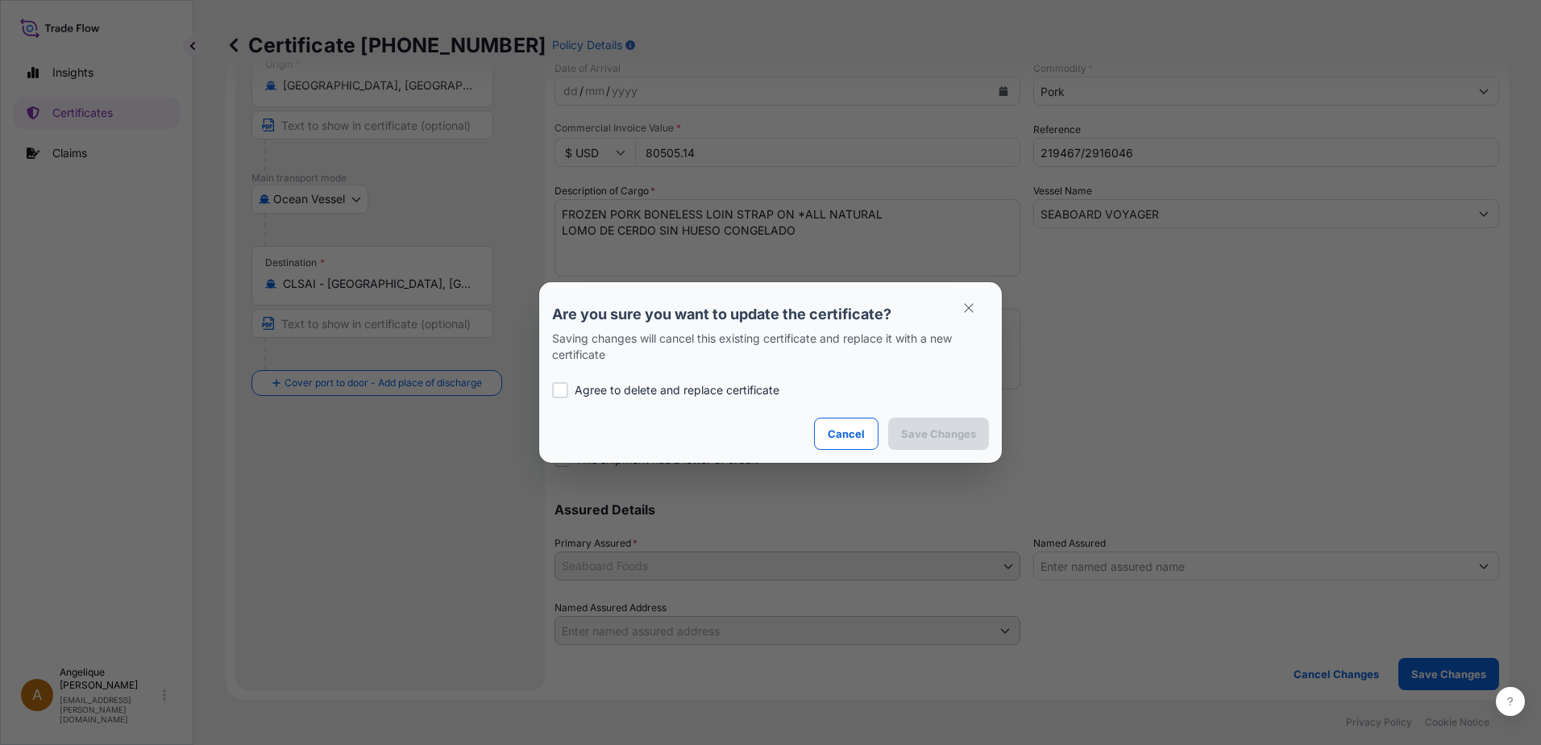
click at [558, 388] on div at bounding box center [560, 390] width 16 height 16
checkbox input "true"
click at [937, 438] on p "Save Changes" at bounding box center [938, 433] width 75 height 16
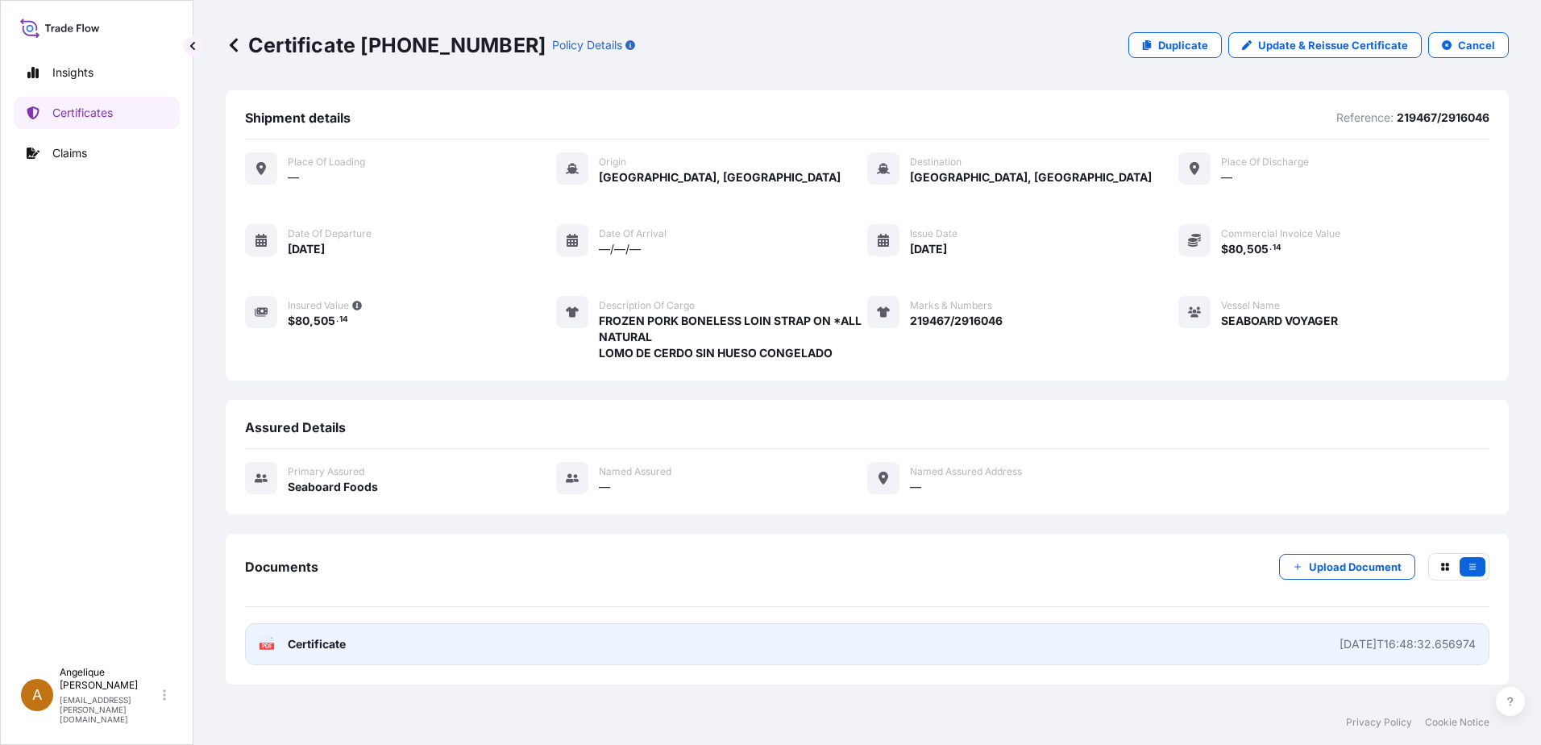
click at [793, 643] on link "PDF Certificate [DATE]T16:48:32.656974" at bounding box center [867, 644] width 1244 height 42
